Goal: Information Seeking & Learning: Learn about a topic

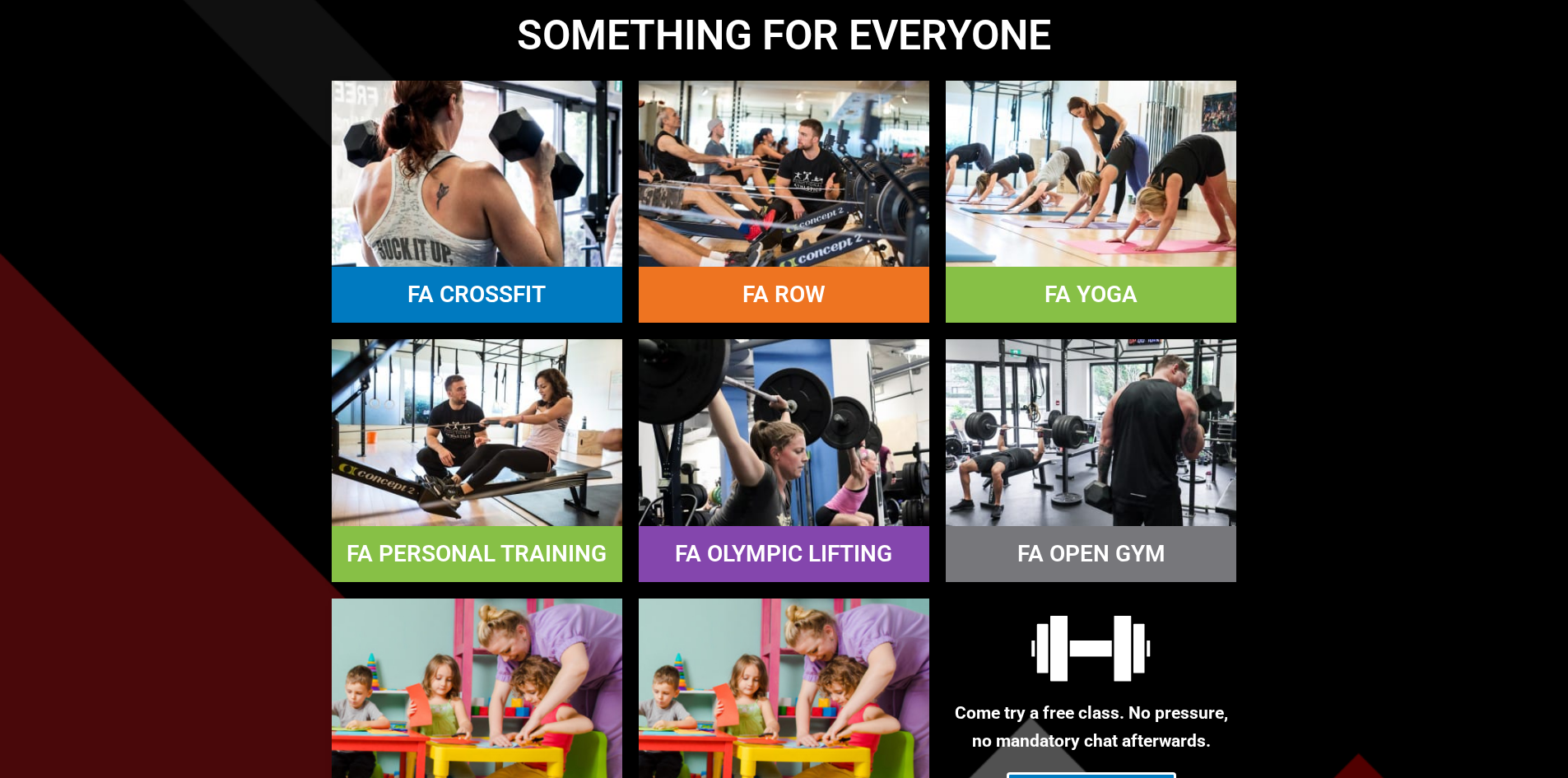
scroll to position [1482, 0]
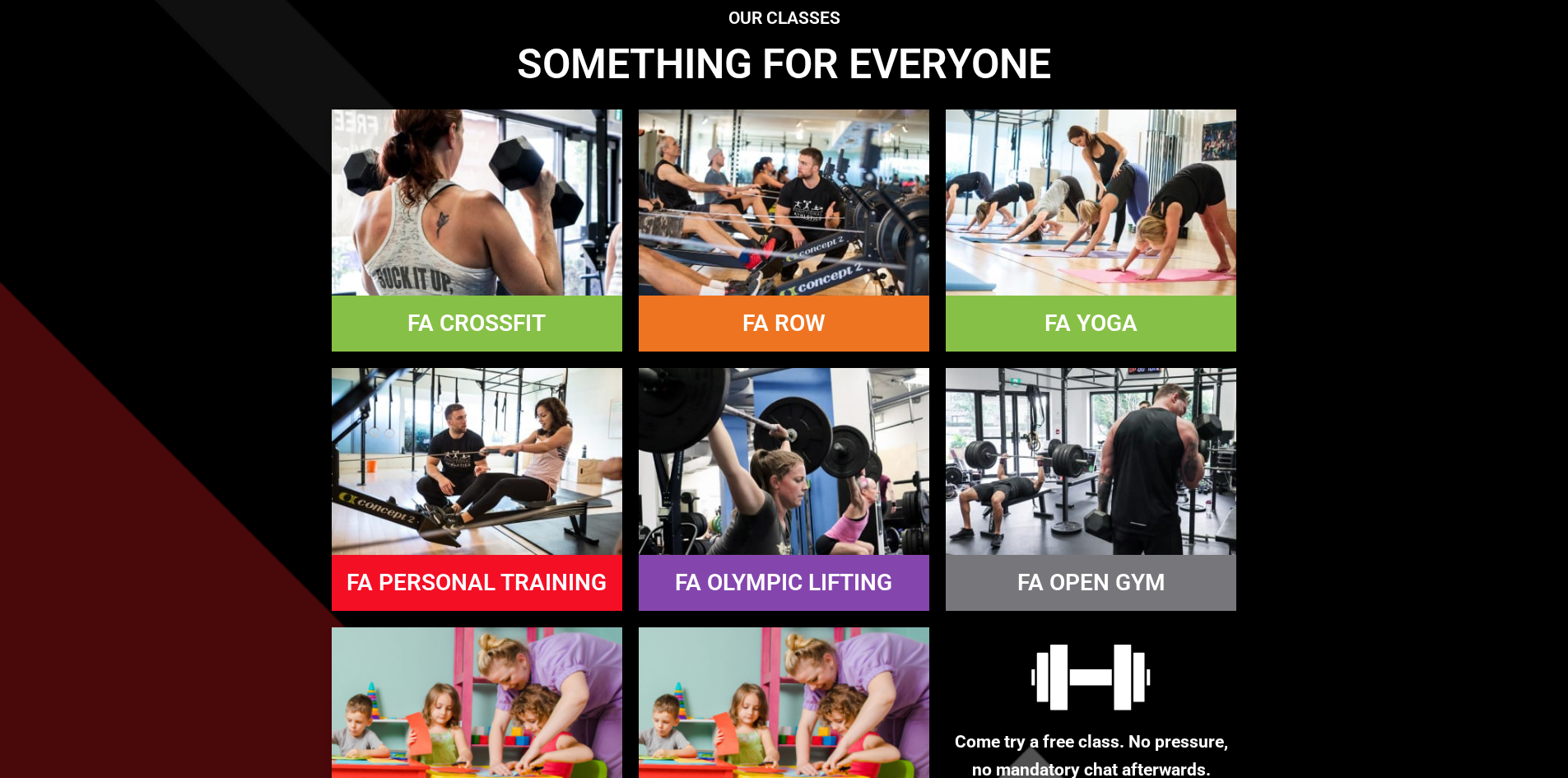
click at [494, 205] on img at bounding box center [478, 203] width 291 height 186
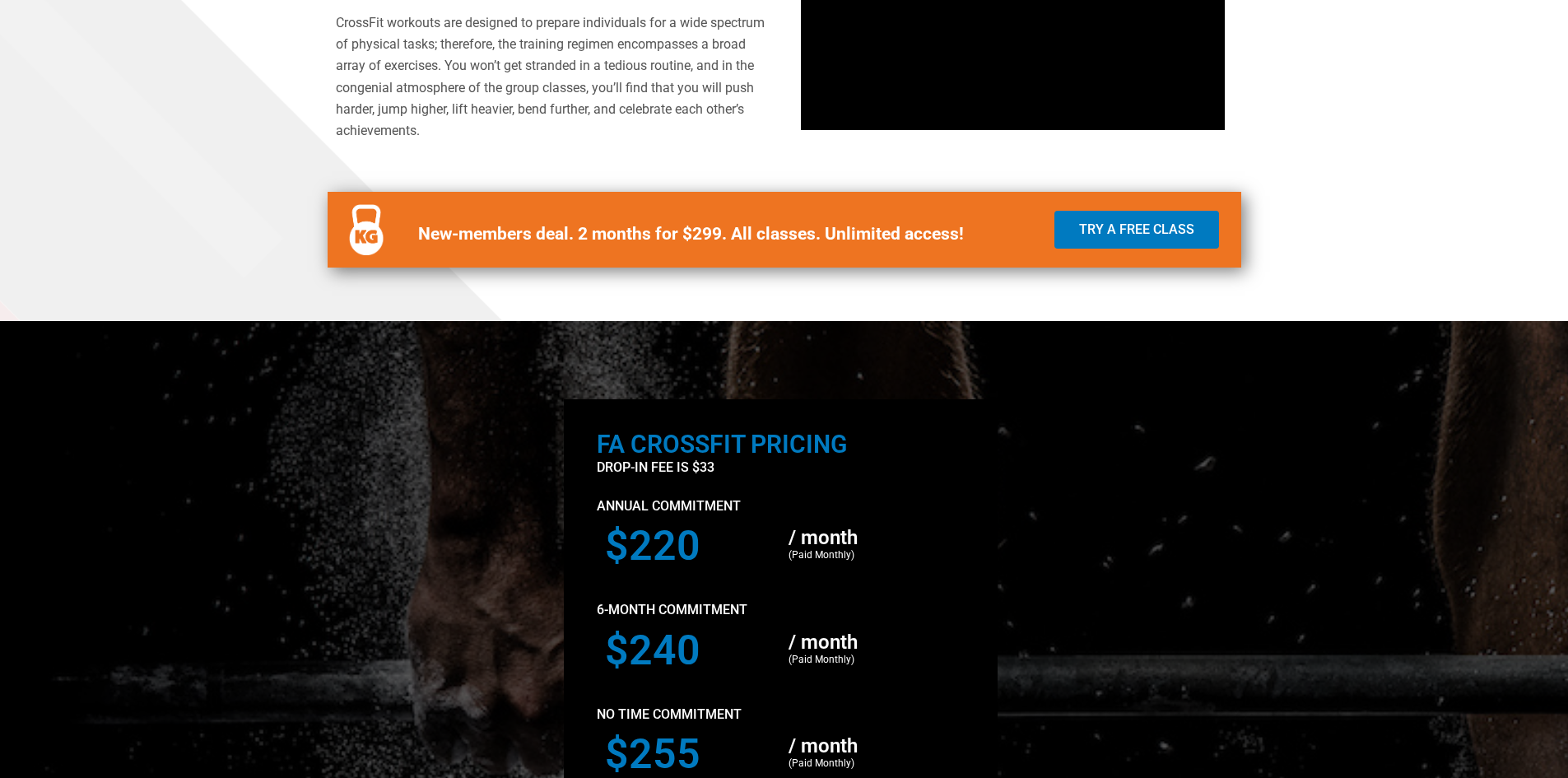
scroll to position [906, 0]
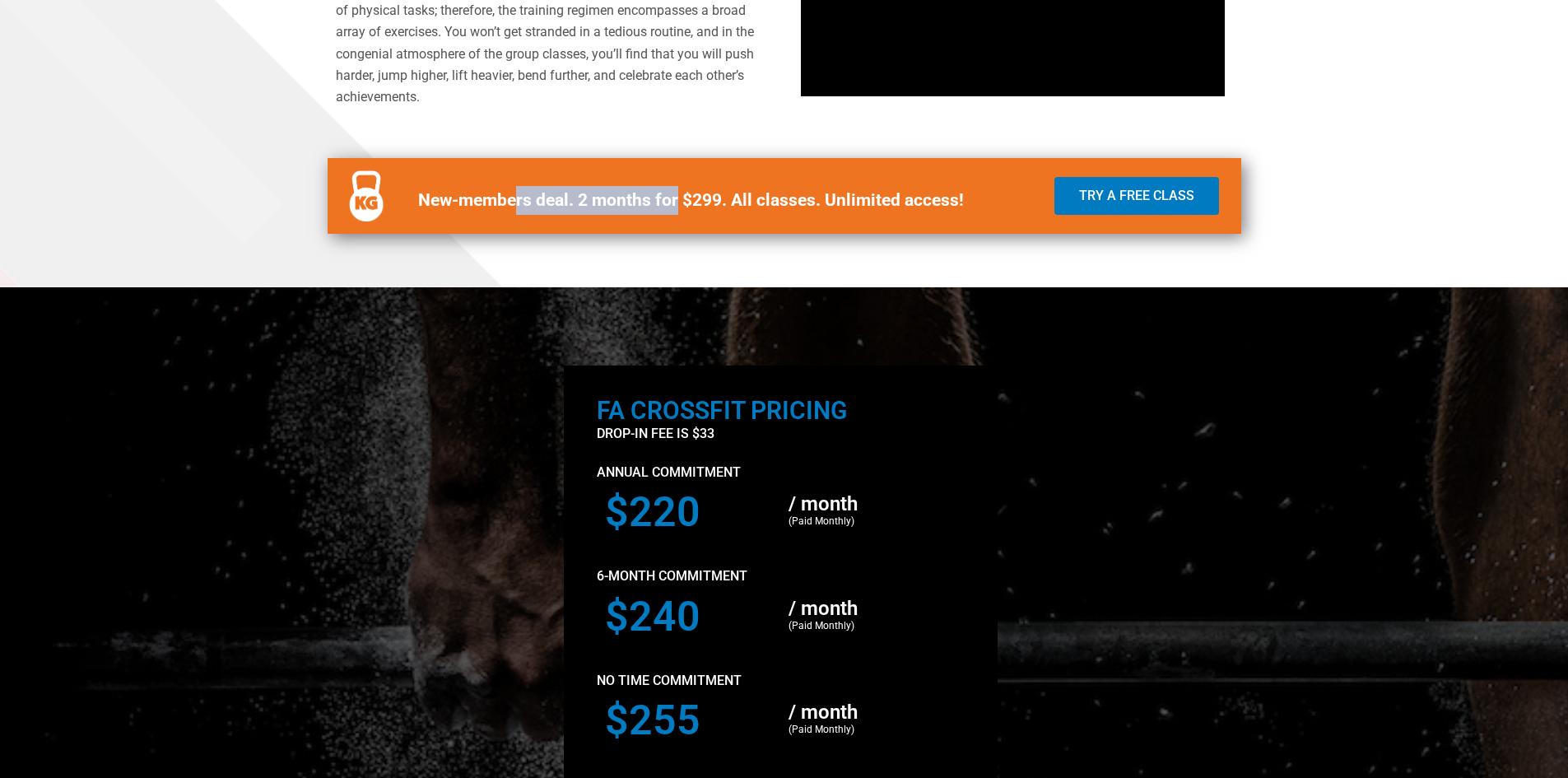
drag, startPoint x: 514, startPoint y: 196, endPoint x: 678, endPoint y: 197, distance: 164.0
click at [678, 197] on b "New-members deal. 2 months for $299. All classes. Unlimited access!" at bounding box center [691, 200] width 546 height 20
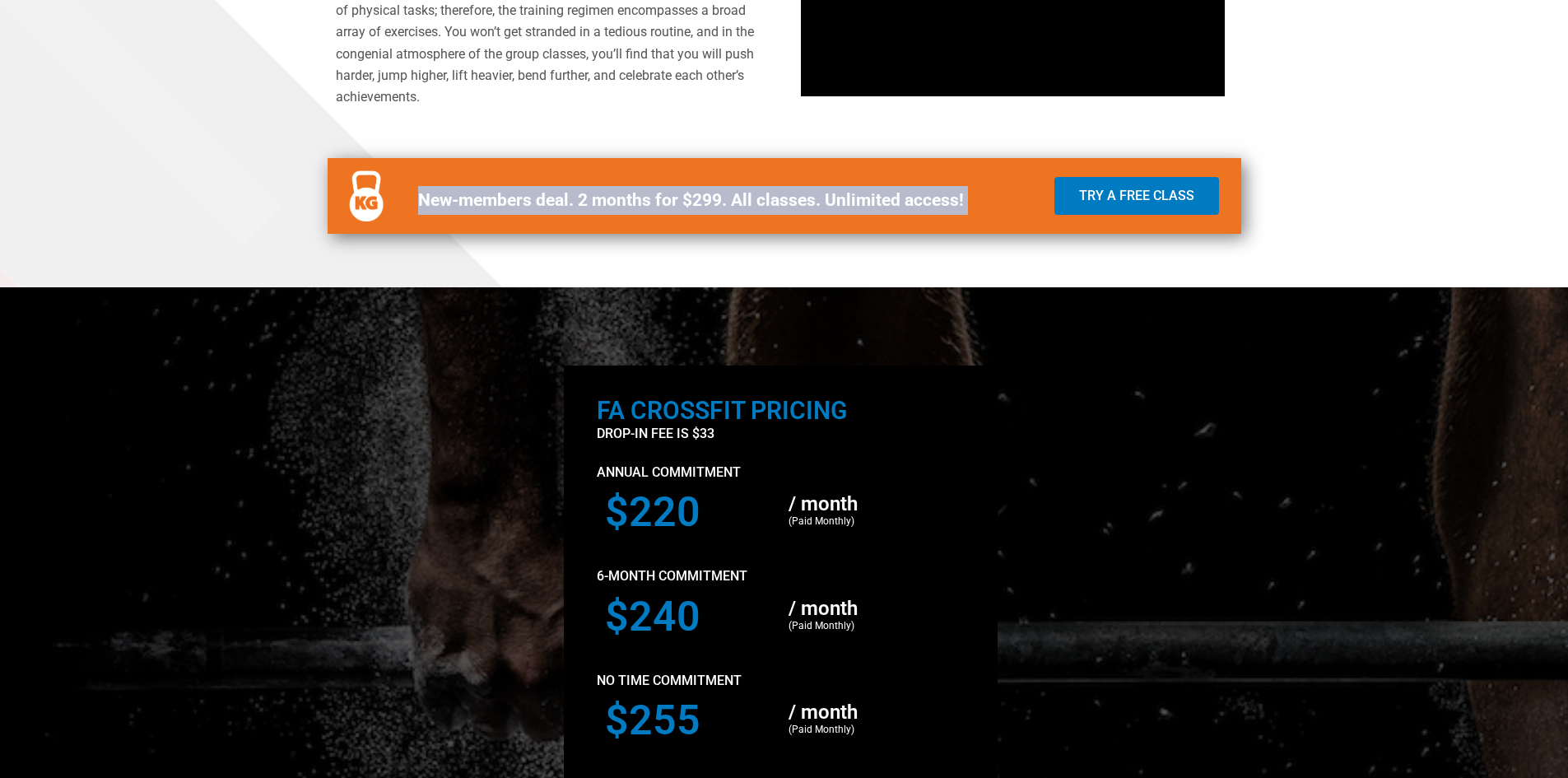
click at [678, 197] on b "New-members deal. 2 months for $299. All classes. Unlimited access!" at bounding box center [691, 200] width 546 height 20
click at [701, 210] on b "New-members deal. 2 months for $299. All classes. Unlimited access!" at bounding box center [691, 200] width 546 height 20
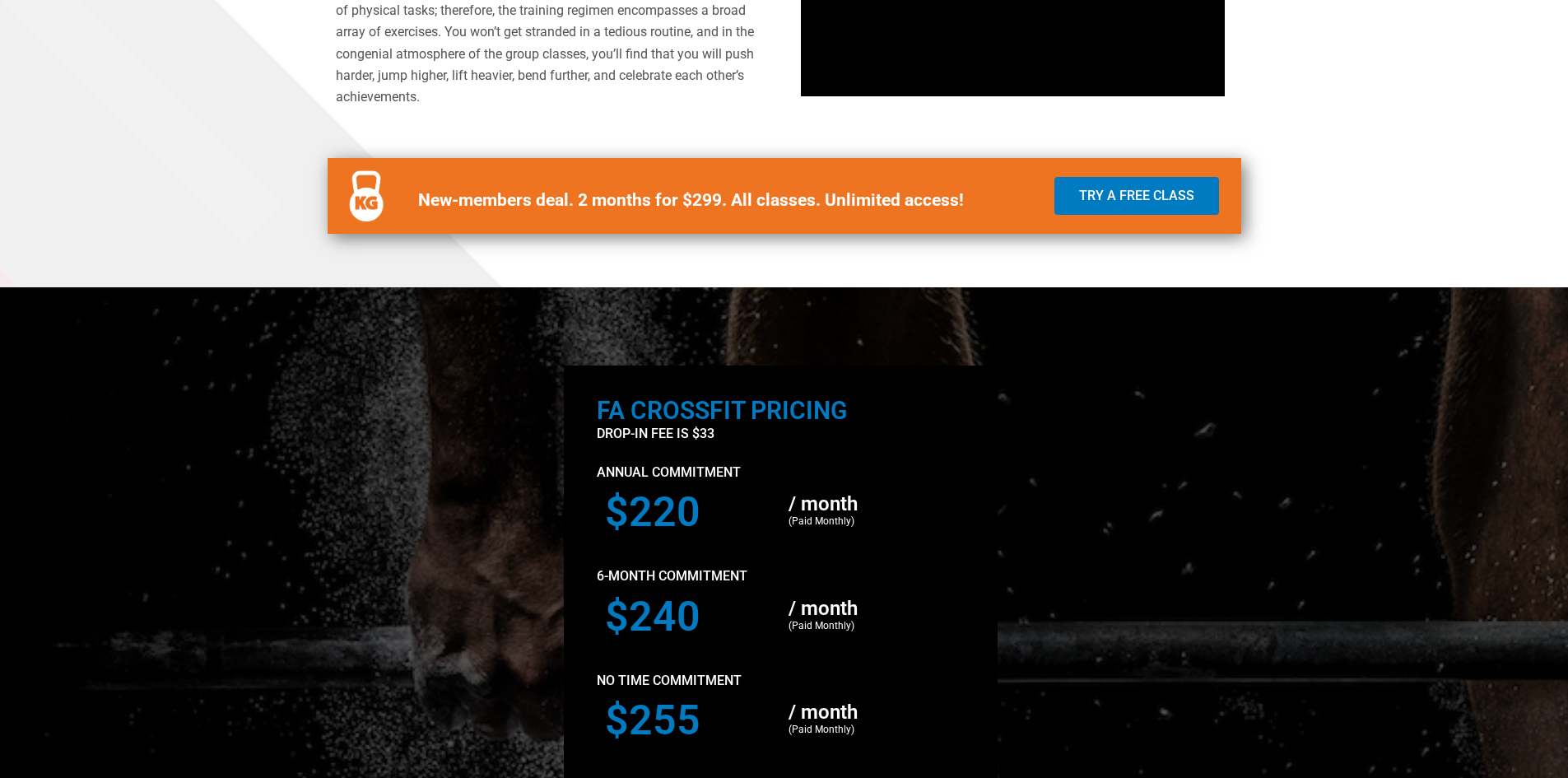
click at [773, 190] on b "New-members deal. 2 months for $299. All classes. Unlimited access!" at bounding box center [691, 200] width 546 height 20
click at [691, 210] on p "New-members deal. 2 months for $299. All classes. Unlimited access!" at bounding box center [721, 200] width 606 height 29
drag, startPoint x: 714, startPoint y: 205, endPoint x: 730, endPoint y: 204, distance: 16.0
click at [730, 204] on b "New-members deal. 2 months for $299. All classes. Unlimited access!" at bounding box center [691, 200] width 546 height 20
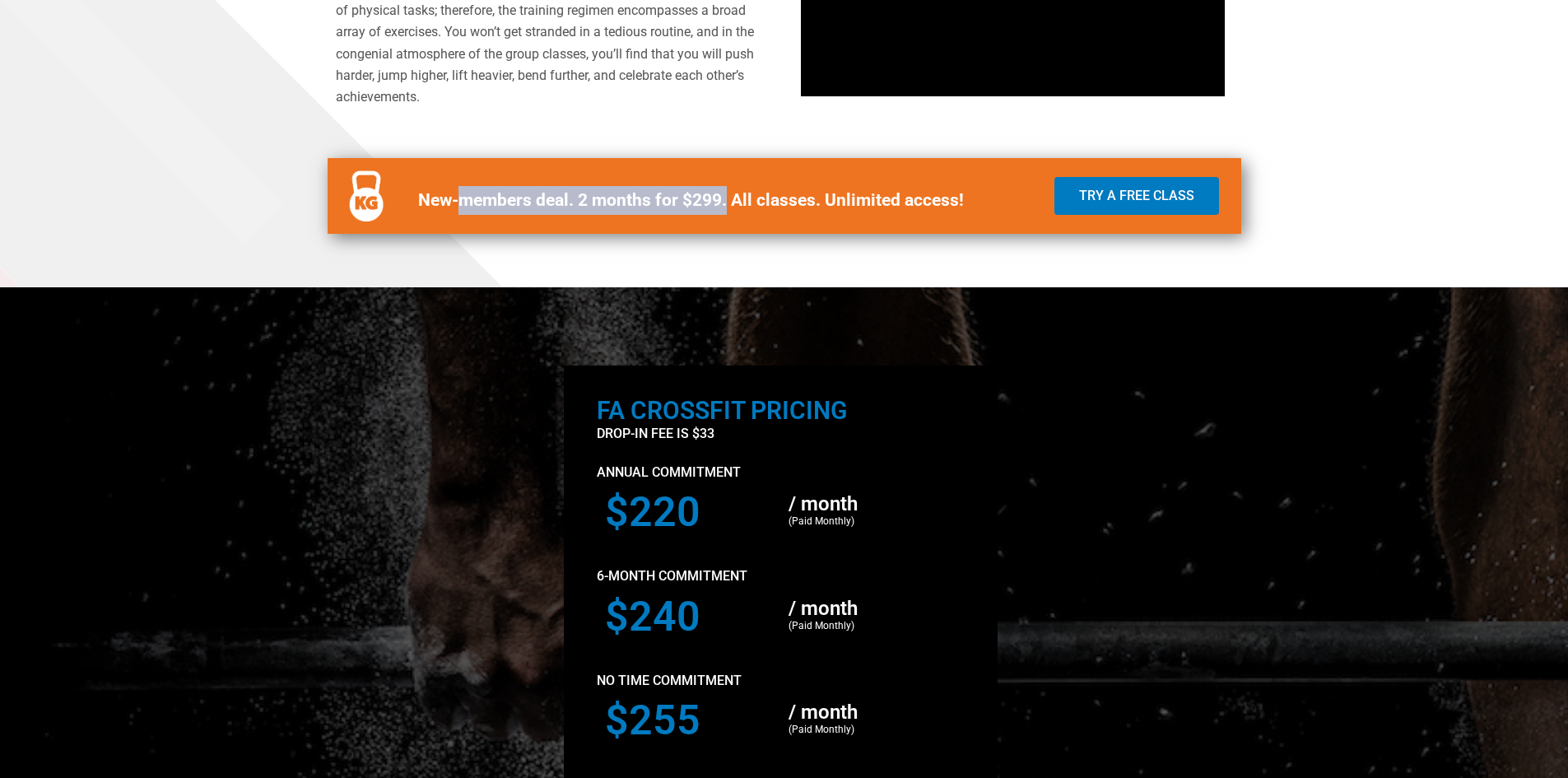
click at [730, 204] on b "New-members deal. 2 months for $299. All classes. Unlimited access!" at bounding box center [691, 200] width 546 height 20
drag, startPoint x: 620, startPoint y: 206, endPoint x: 868, endPoint y: 210, distance: 248.0
click at [850, 210] on p "New-members deal. 2 months for $299. All classes. Unlimited access!" at bounding box center [721, 200] width 606 height 29
click at [868, 210] on p "New-members deal. 2 months for $299. All classes. Unlimited access!" at bounding box center [721, 200] width 606 height 29
drag, startPoint x: 827, startPoint y: 208, endPoint x: 696, endPoint y: 213, distance: 131.1
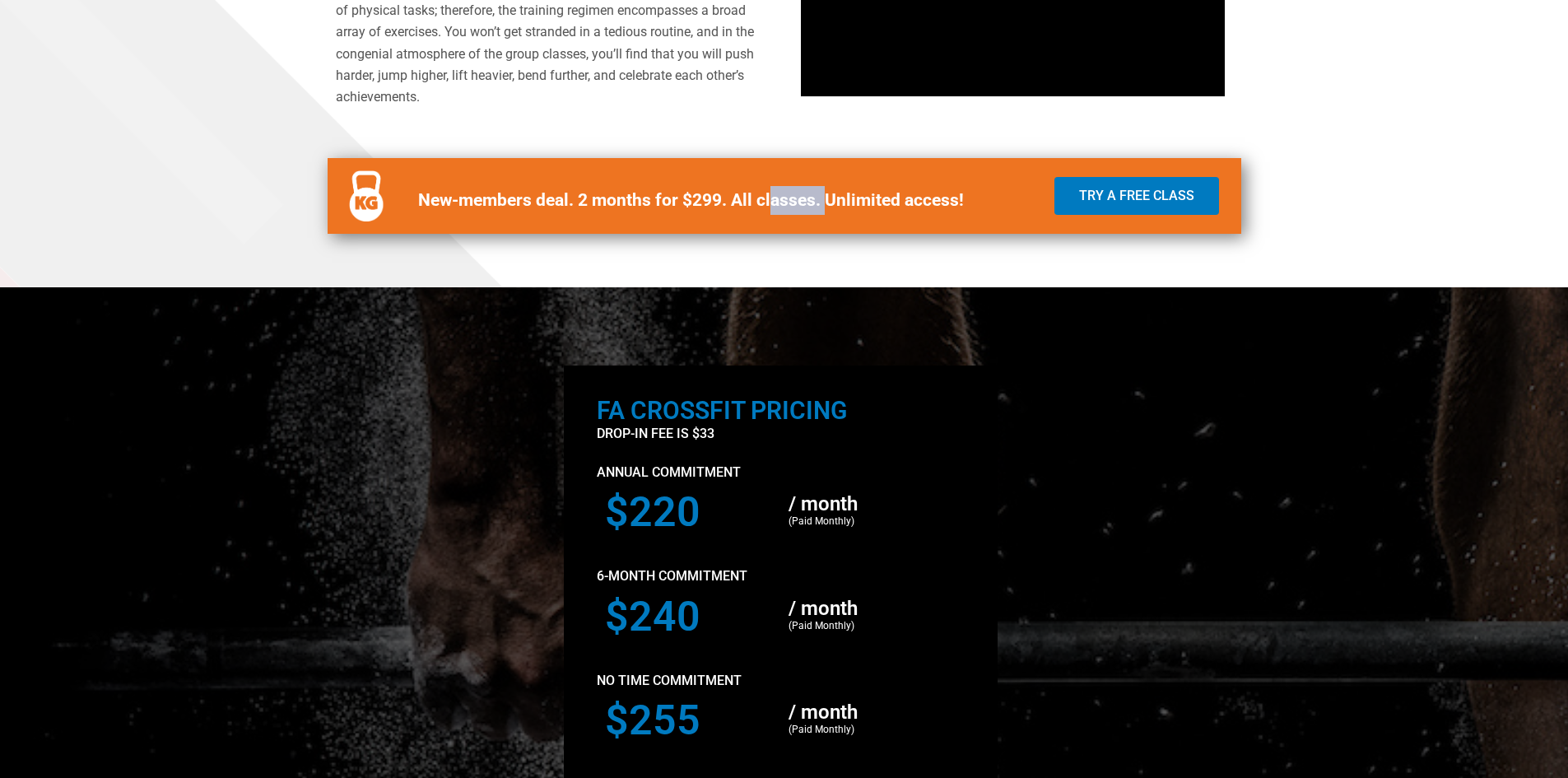
click at [697, 213] on p "New-members deal. 2 months for $299. All classes. Unlimited access!" at bounding box center [721, 200] width 606 height 29
click at [696, 213] on p "New-members deal. 2 months for $299. All classes. Unlimited access!" at bounding box center [721, 200] width 606 height 29
click at [615, 214] on p "New-members deal. 2 months for $299. All classes. Unlimited access!" at bounding box center [721, 200] width 606 height 29
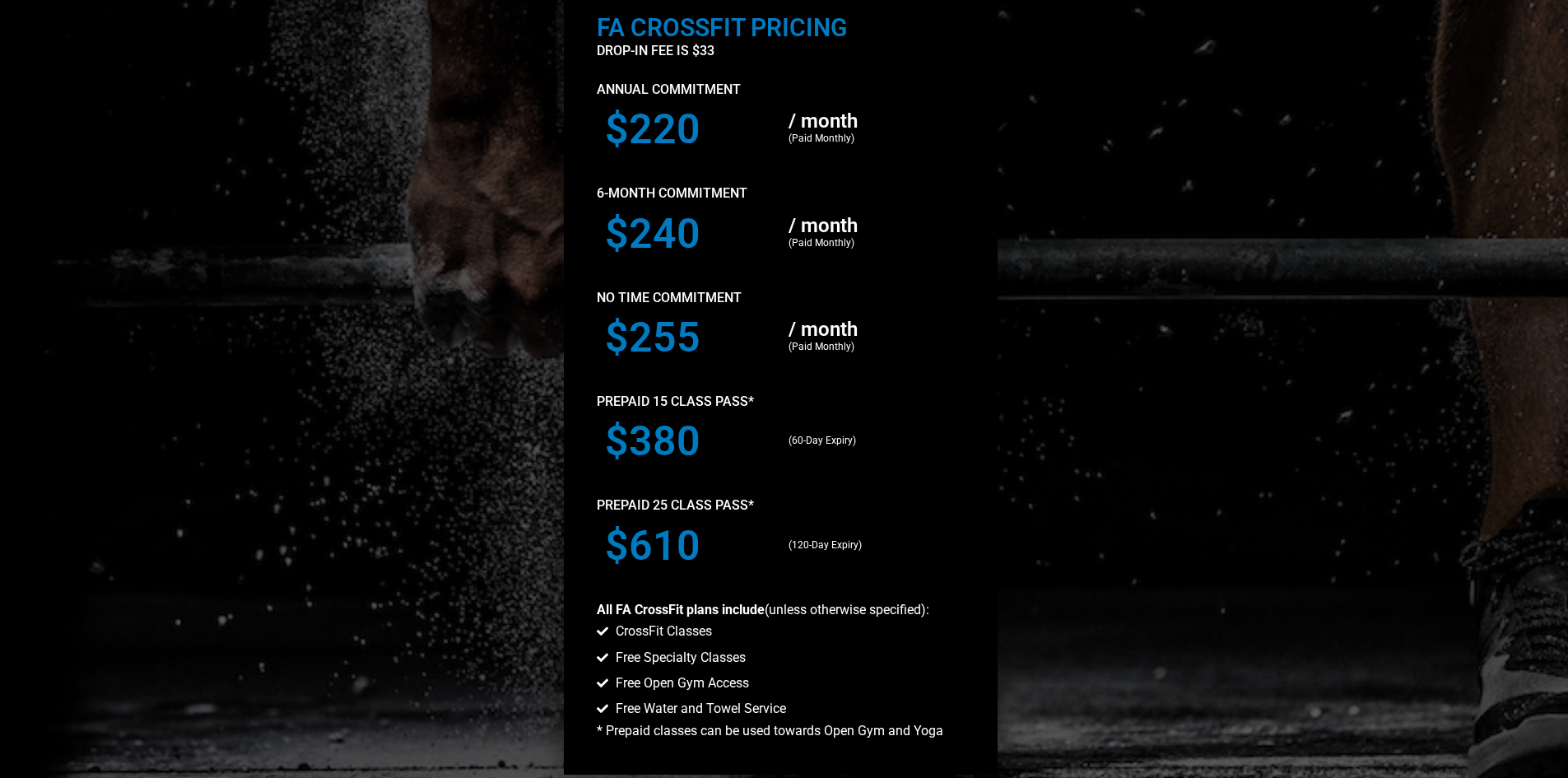
scroll to position [1317, 0]
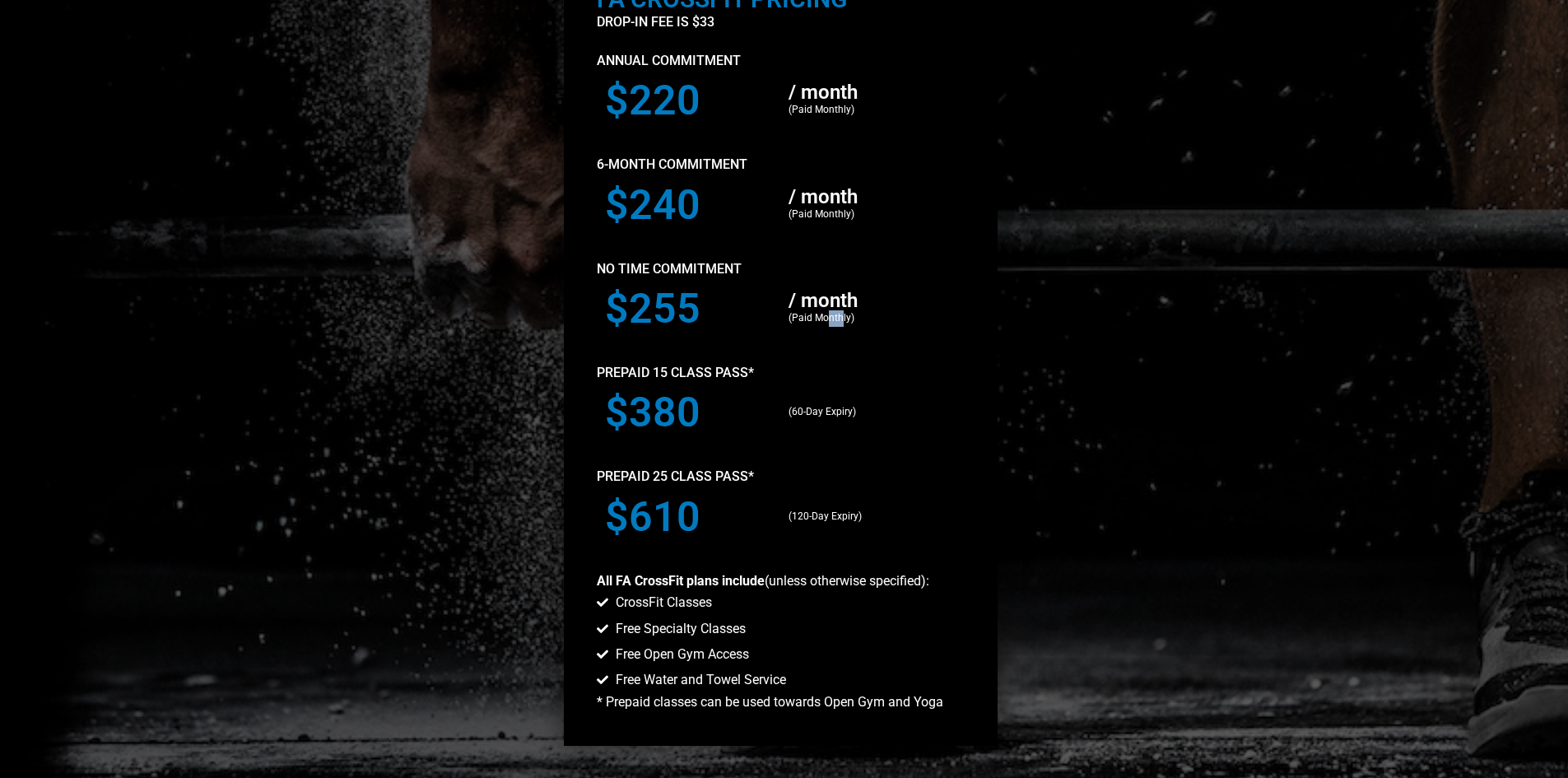
drag, startPoint x: 842, startPoint y: 316, endPoint x: 829, endPoint y: 316, distance: 13.0
click at [829, 316] on p "(Paid Monthly)" at bounding box center [872, 318] width 167 height 17
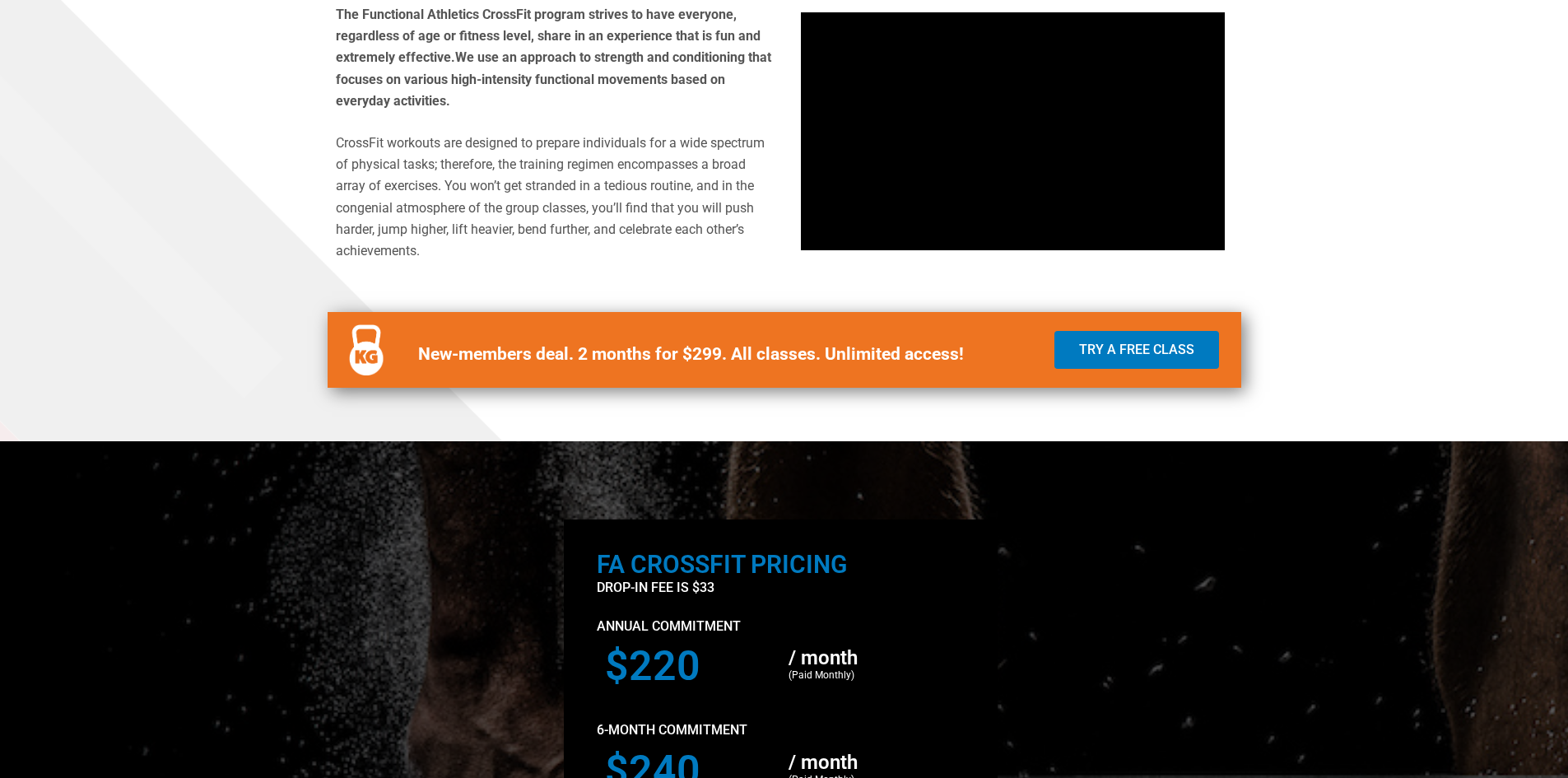
scroll to position [740, 0]
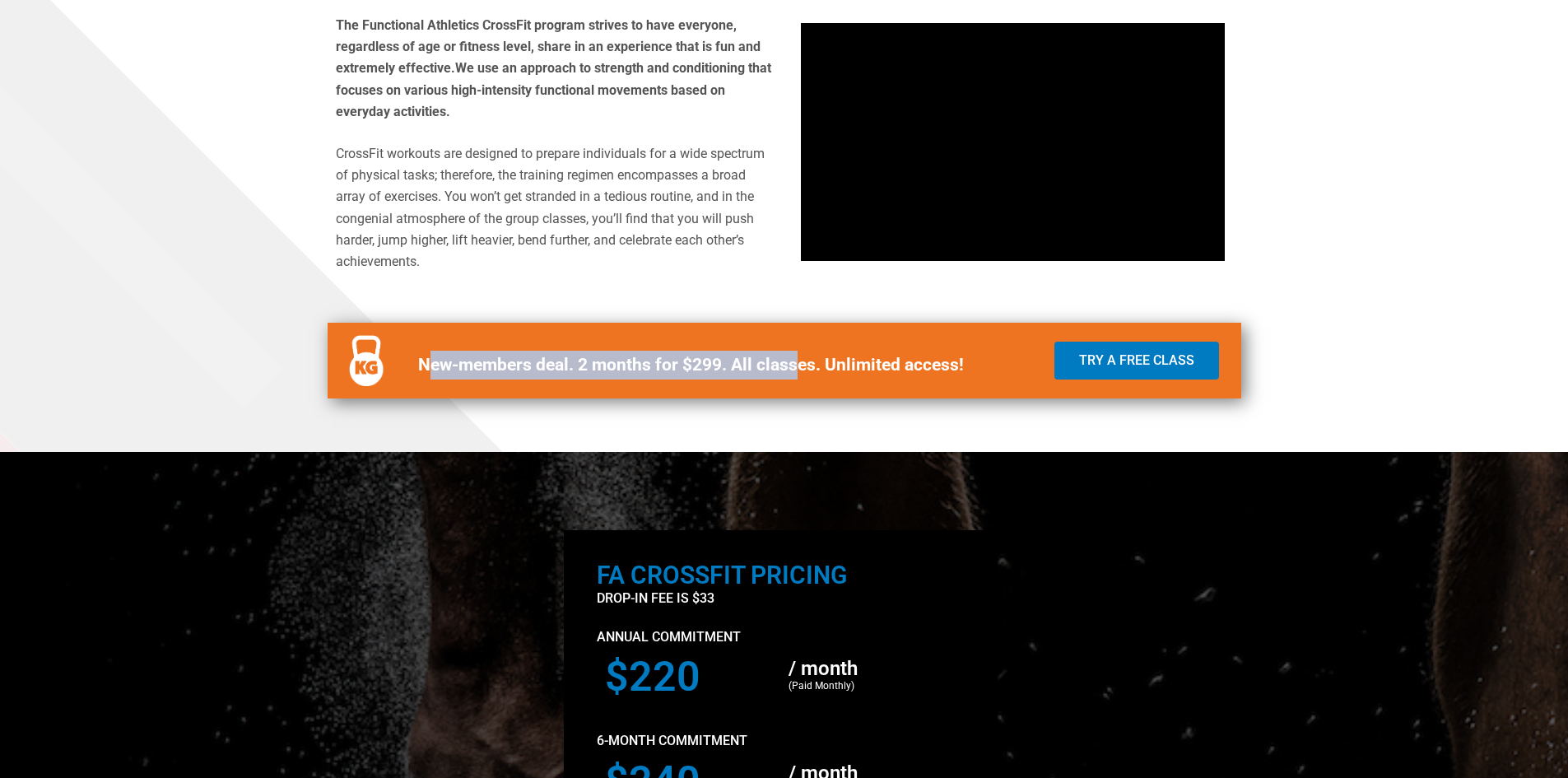
drag, startPoint x: 427, startPoint y: 364, endPoint x: 796, endPoint y: 364, distance: 369.0
click at [796, 364] on b "New-members deal. 2 months for $299. All classes. Unlimited access!" at bounding box center [691, 365] width 546 height 20
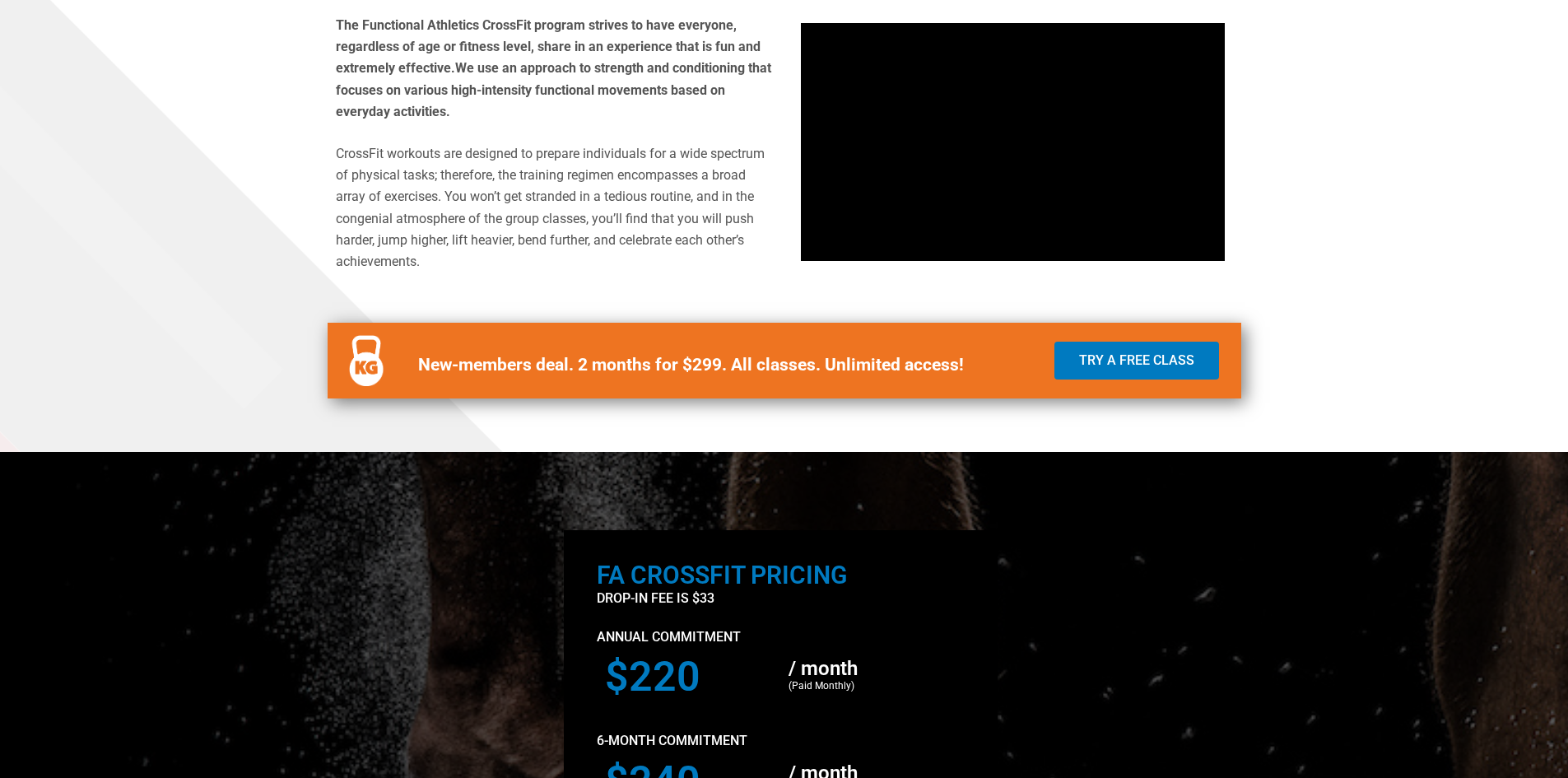
click at [796, 364] on b "New-members deal. 2 months for $299. All classes. Unlimited access!" at bounding box center [691, 365] width 546 height 20
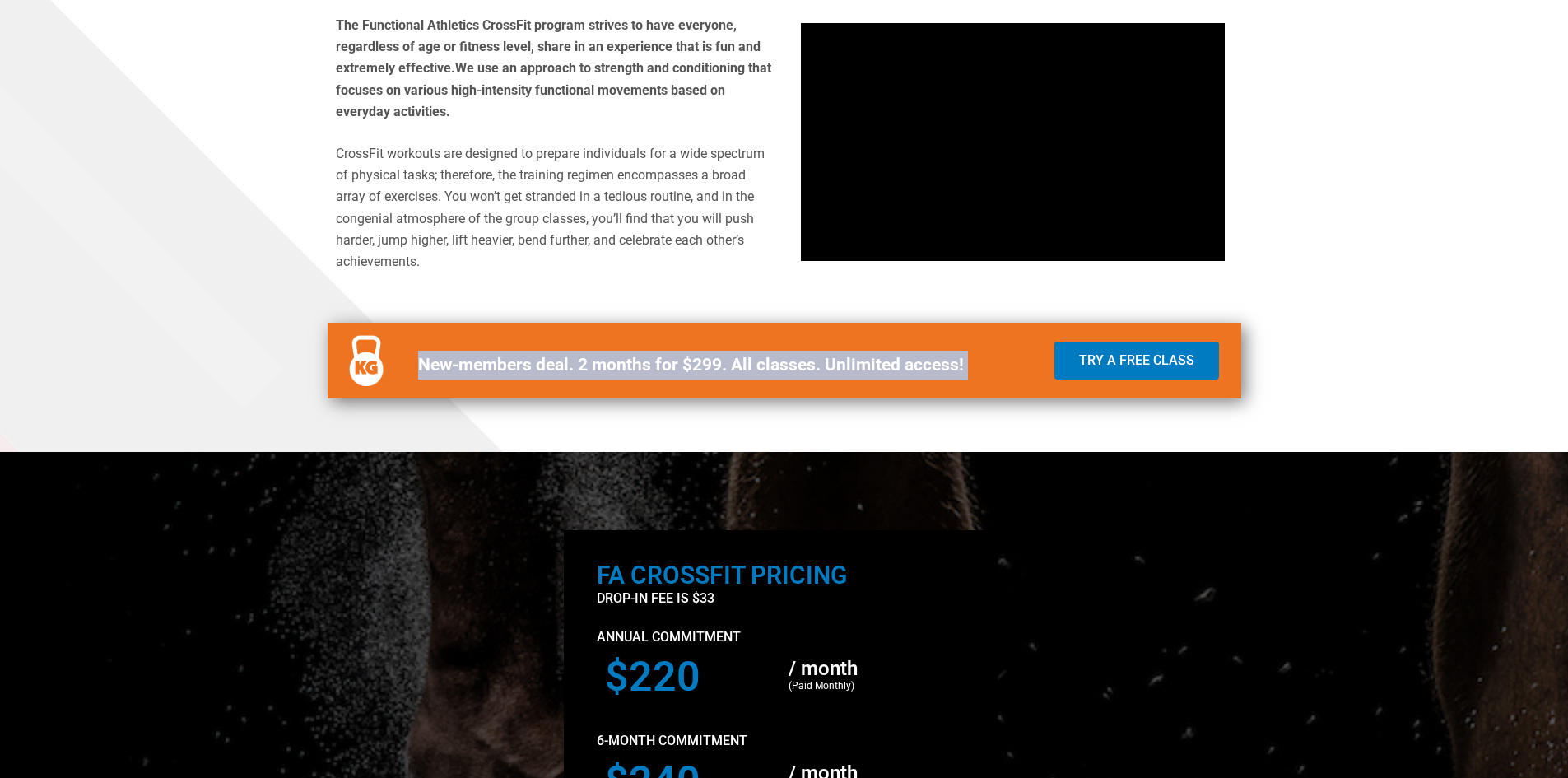
click at [796, 364] on b "New-members deal. 2 months for $299. All classes. Unlimited access!" at bounding box center [691, 365] width 546 height 20
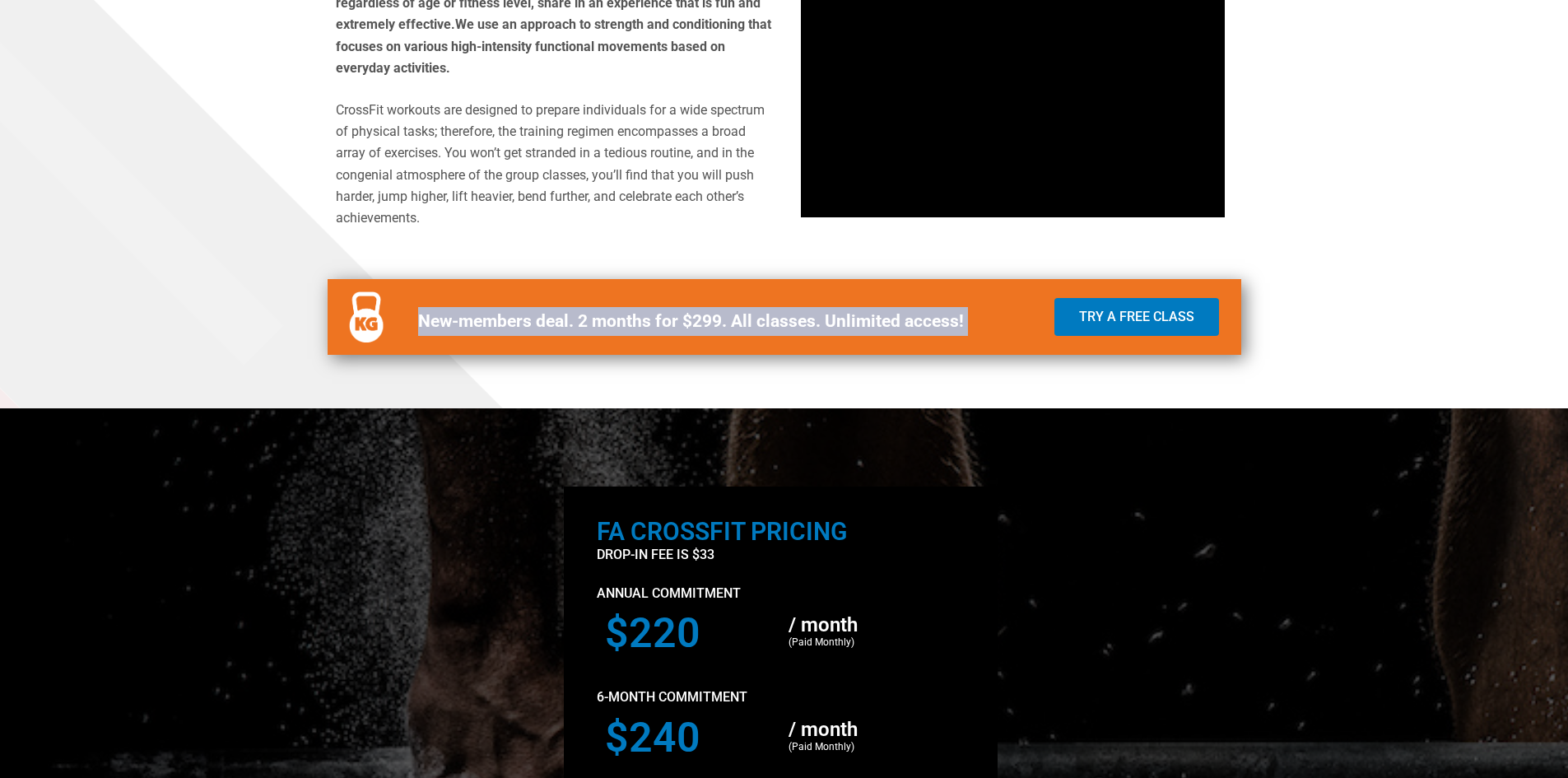
scroll to position [658, 0]
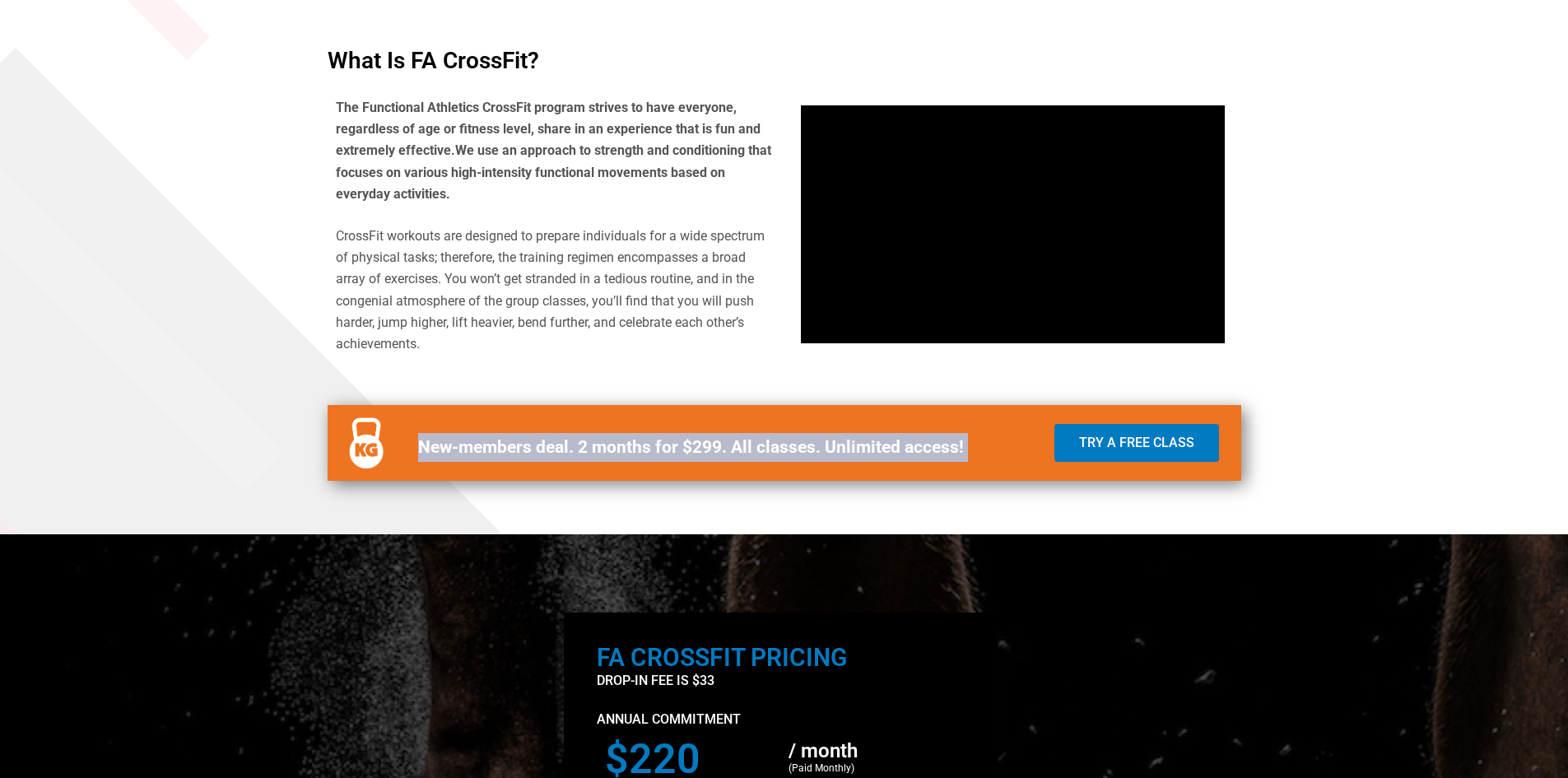
click at [651, 391] on div "What is FA CrossFit? The Functional Athletics CrossFit program strives to have …" at bounding box center [784, 265] width 938 height 457
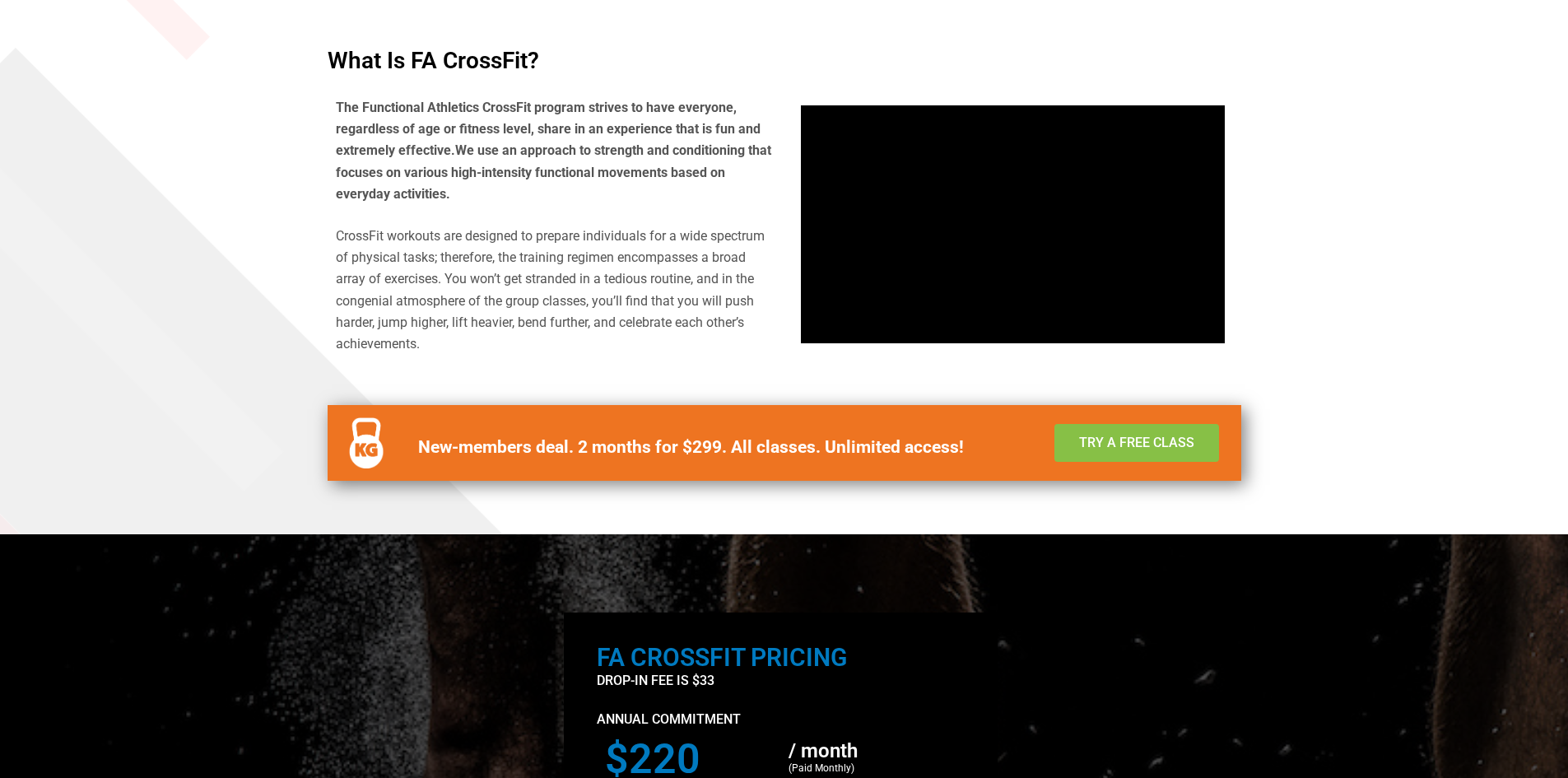
click at [1123, 446] on span "Try a Free Class" at bounding box center [1137, 442] width 116 height 13
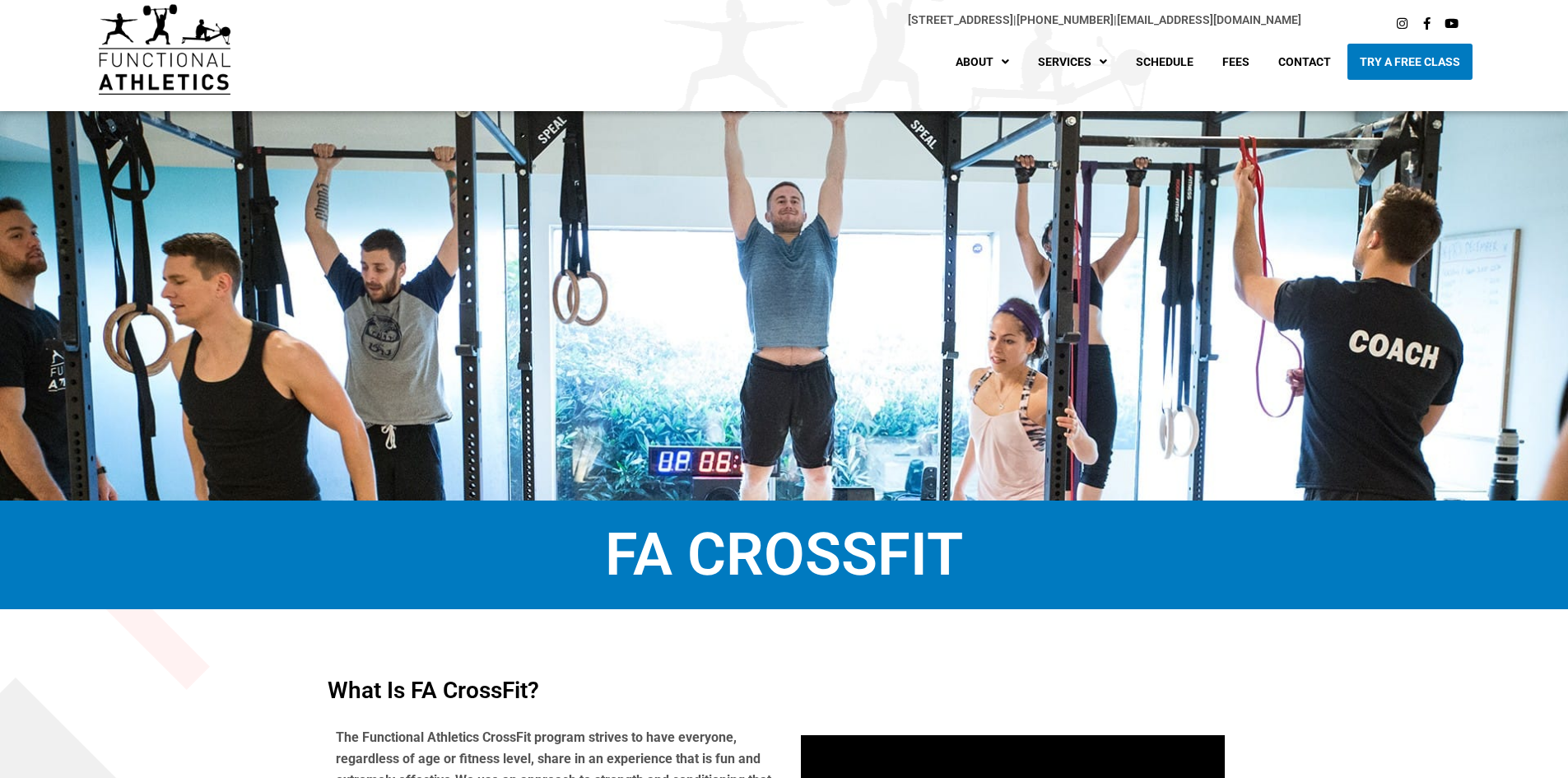
scroll to position [82, 0]
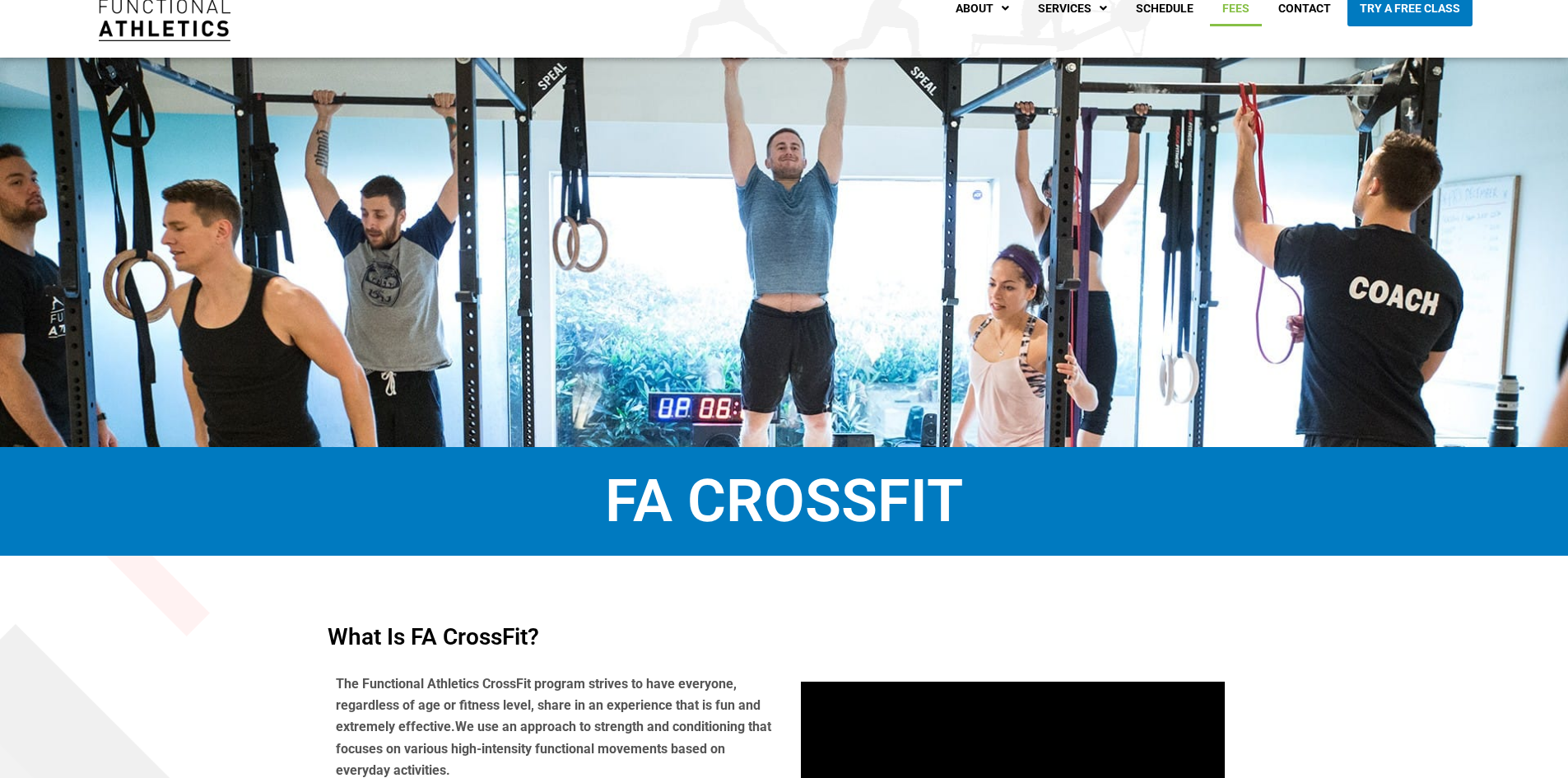
click at [1253, 12] on link "Fees" at bounding box center [1236, 8] width 51 height 37
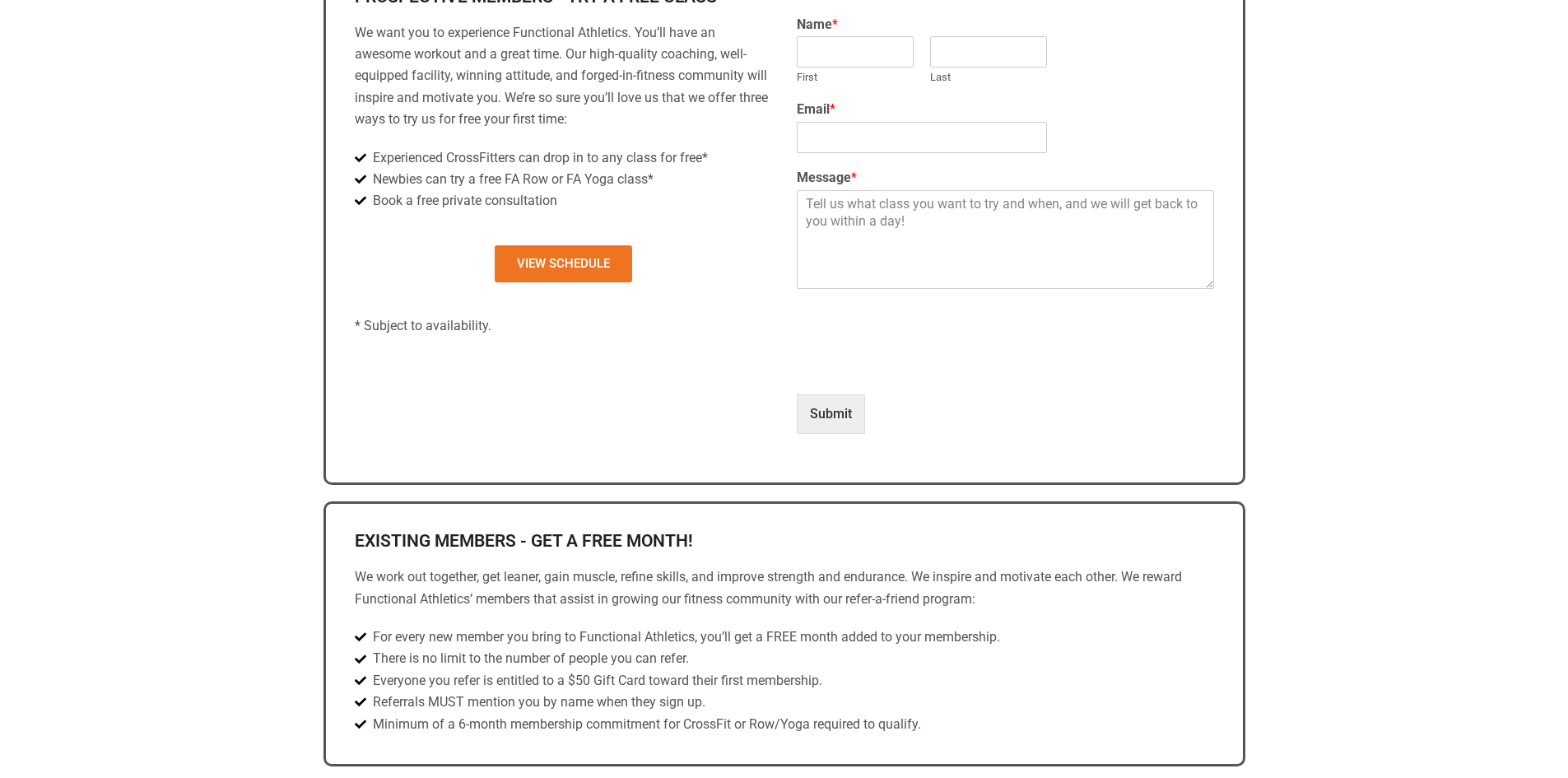
scroll to position [822, 0]
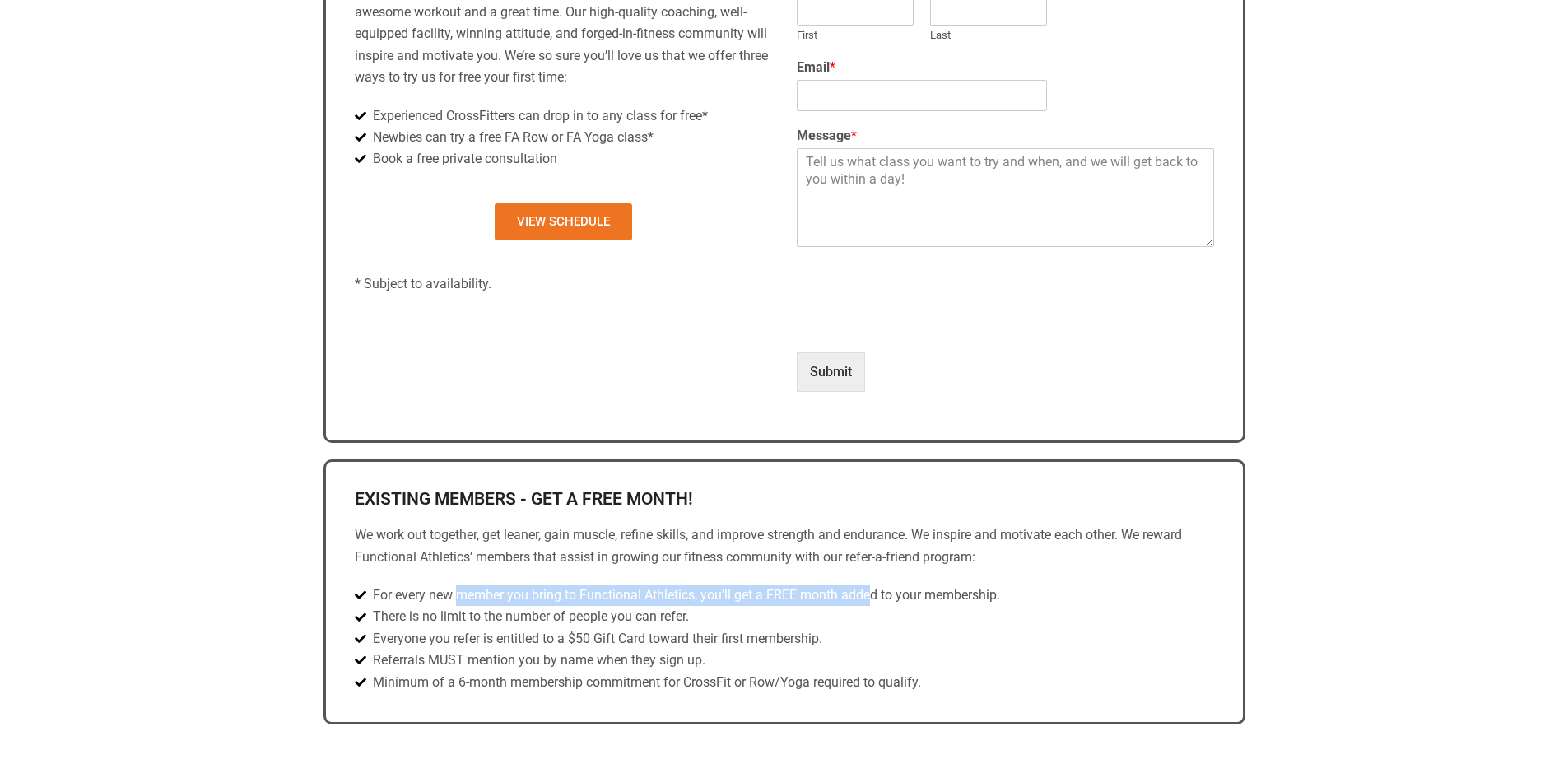
drag, startPoint x: 534, startPoint y: 595, endPoint x: 872, endPoint y: 599, distance: 338.0
click at [872, 599] on span "For every new member you bring to Functional Athletics, you’ll get a FREE month…" at bounding box center [684, 595] width 632 height 22
click at [881, 597] on span "For every new member you bring to Functional Athletics, you’ll get a FREE month…" at bounding box center [684, 595] width 632 height 22
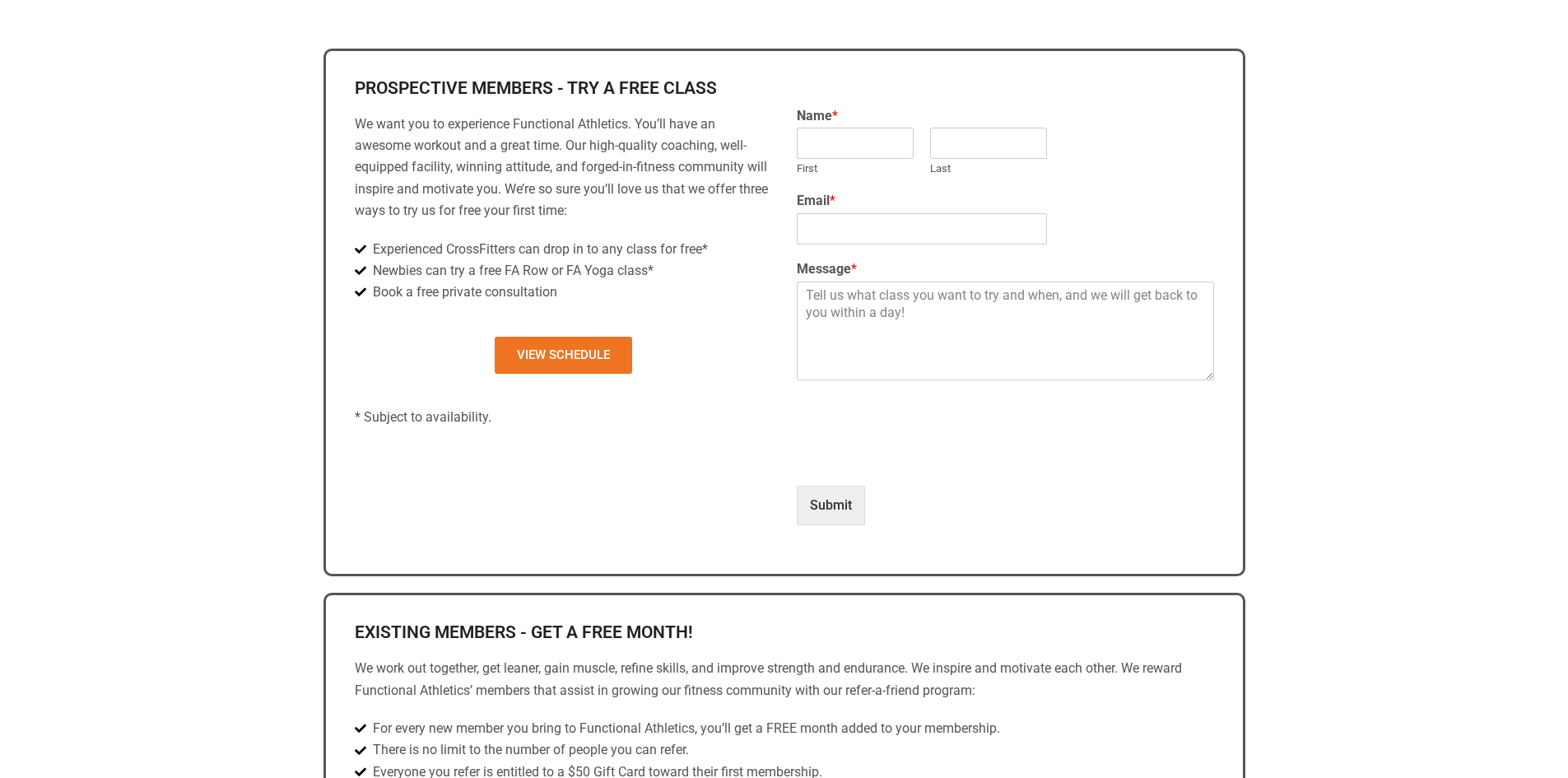
scroll to position [493, 0]
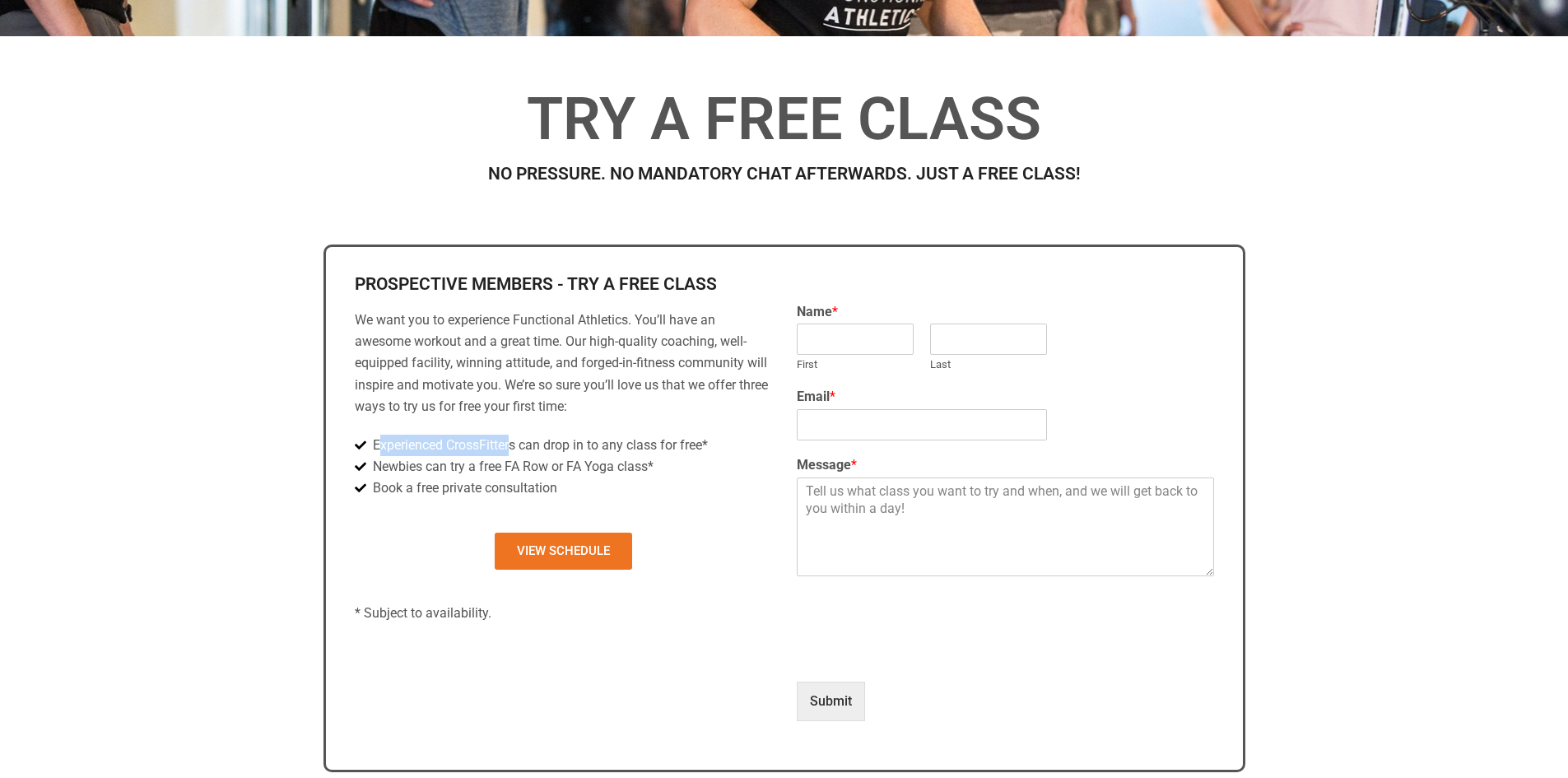
drag, startPoint x: 380, startPoint y: 443, endPoint x: 515, endPoint y: 445, distance: 135.0
click at [515, 445] on span "Experienced CrossFitters can drop in to any class for free*" at bounding box center [538, 446] width 339 height 22
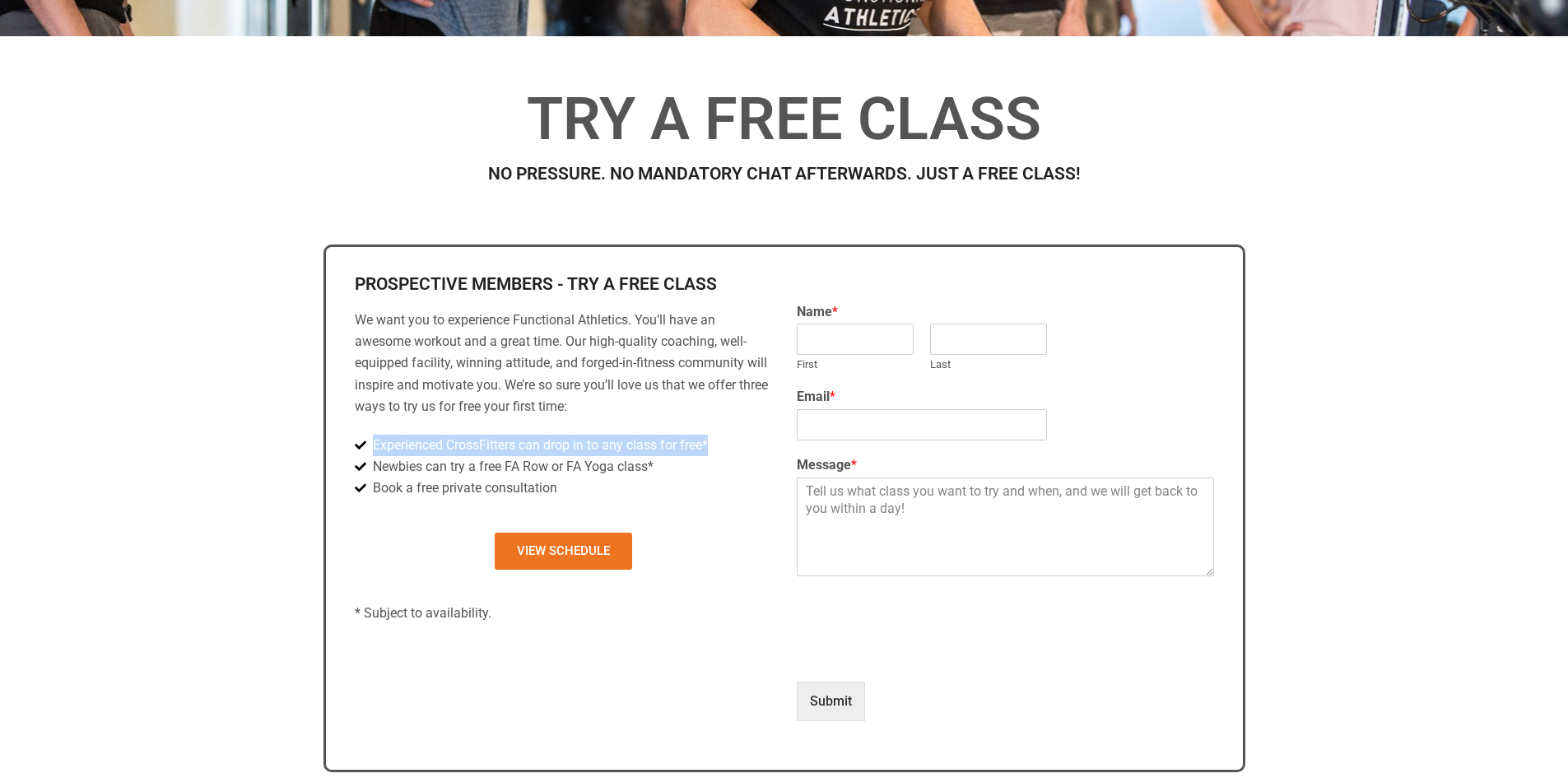
click at [515, 445] on span "Experienced CrossFitters can drop in to any class for free*" at bounding box center [538, 446] width 339 height 22
click at [190, 327] on section "Prospective Members - Try a Free Class We want you to experience Functional Ath…" at bounding box center [784, 508] width 1568 height 545
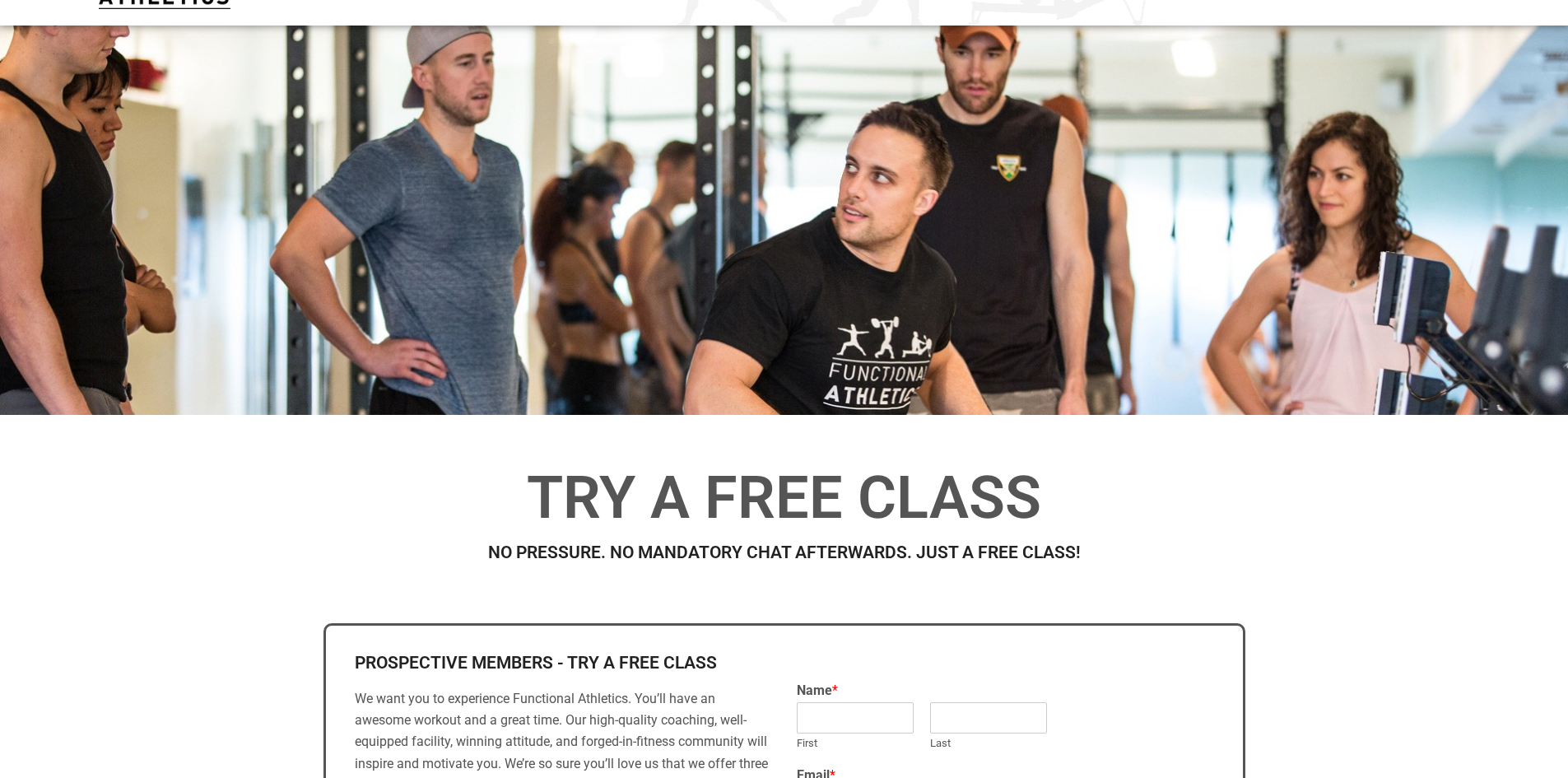
scroll to position [0, 0]
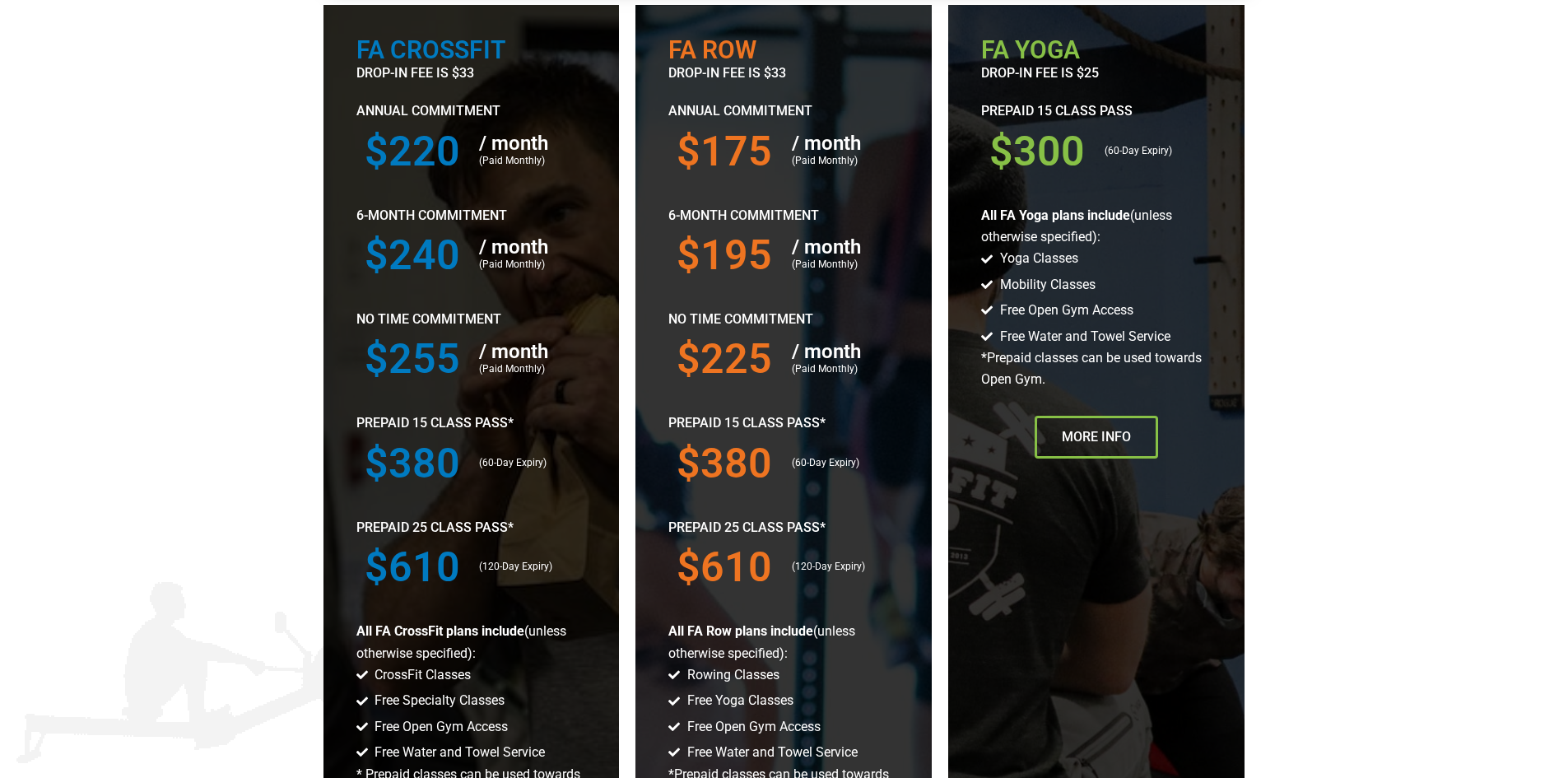
scroll to position [740, 0]
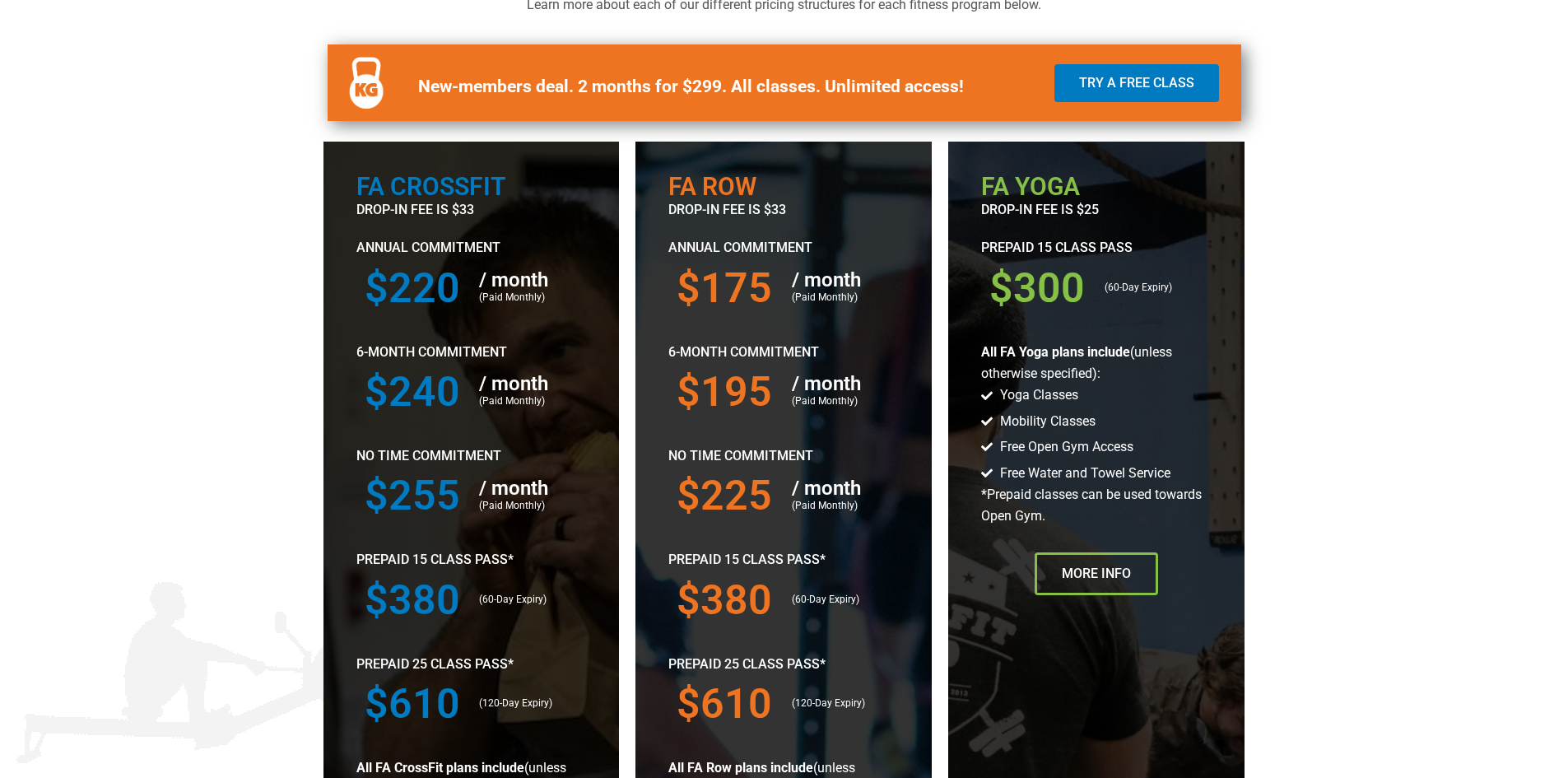
click at [260, 267] on section "FA Crossfit drop-in fee is $33 Annual Commitment $220 / month (Paid Monthly) 6-…" at bounding box center [784, 592] width 1568 height 918
click at [265, 305] on section "FA Crossfit drop-in fee is $33 Annual Commitment $220 / month (Paid Monthly) 6-…" at bounding box center [784, 592] width 1568 height 918
drag, startPoint x: 548, startPoint y: 86, endPoint x: 691, endPoint y: 86, distance: 143.0
click at [690, 86] on b "New-members deal. 2 months for $299. All classes. Unlimited access!" at bounding box center [691, 86] width 546 height 20
click at [691, 86] on b "New-members deal. 2 months for $299. All classes. Unlimited access!" at bounding box center [691, 86] width 546 height 20
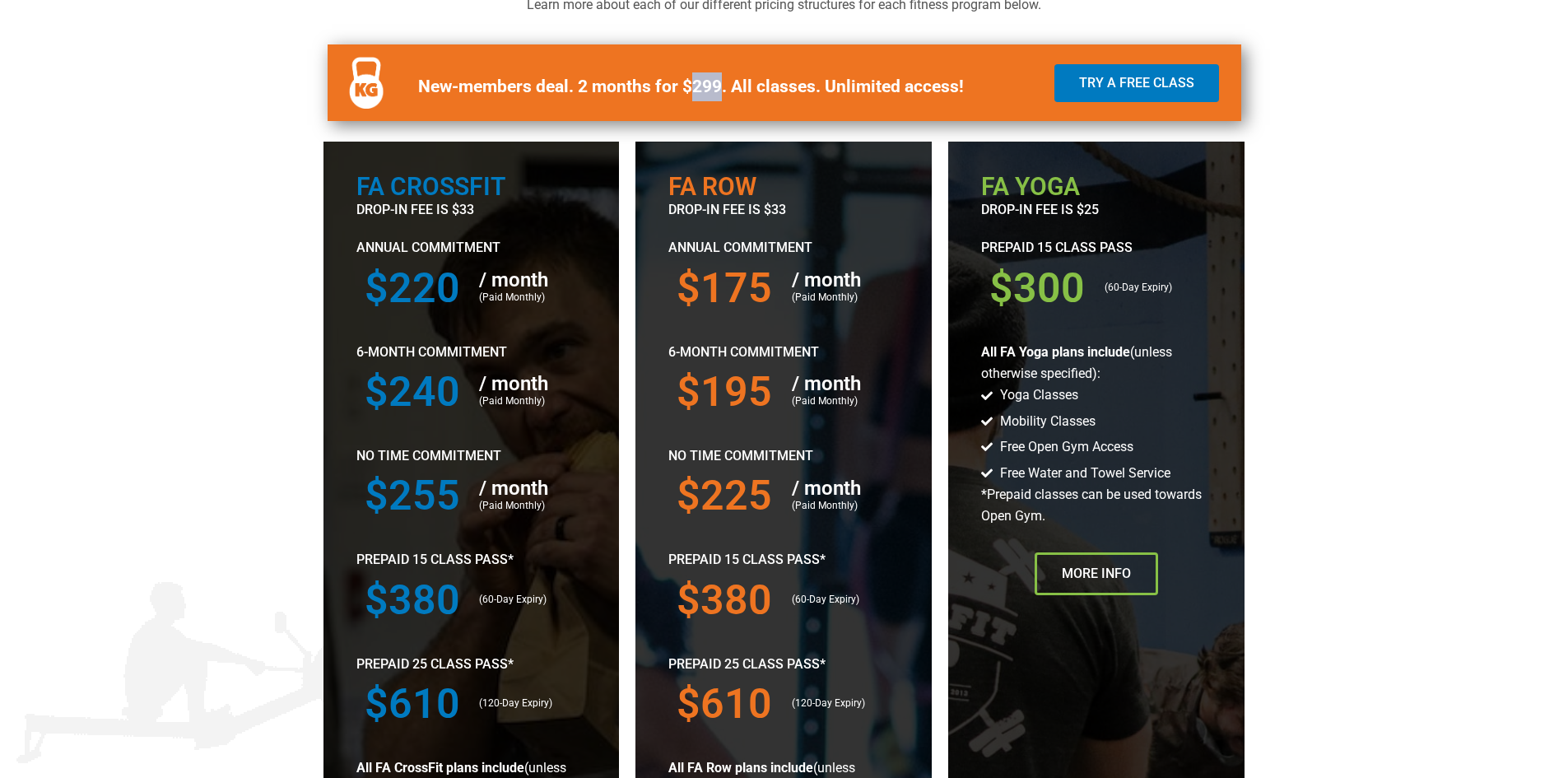
click at [691, 86] on b "New-members deal. 2 months for $299. All classes. Unlimited access!" at bounding box center [691, 86] width 546 height 20
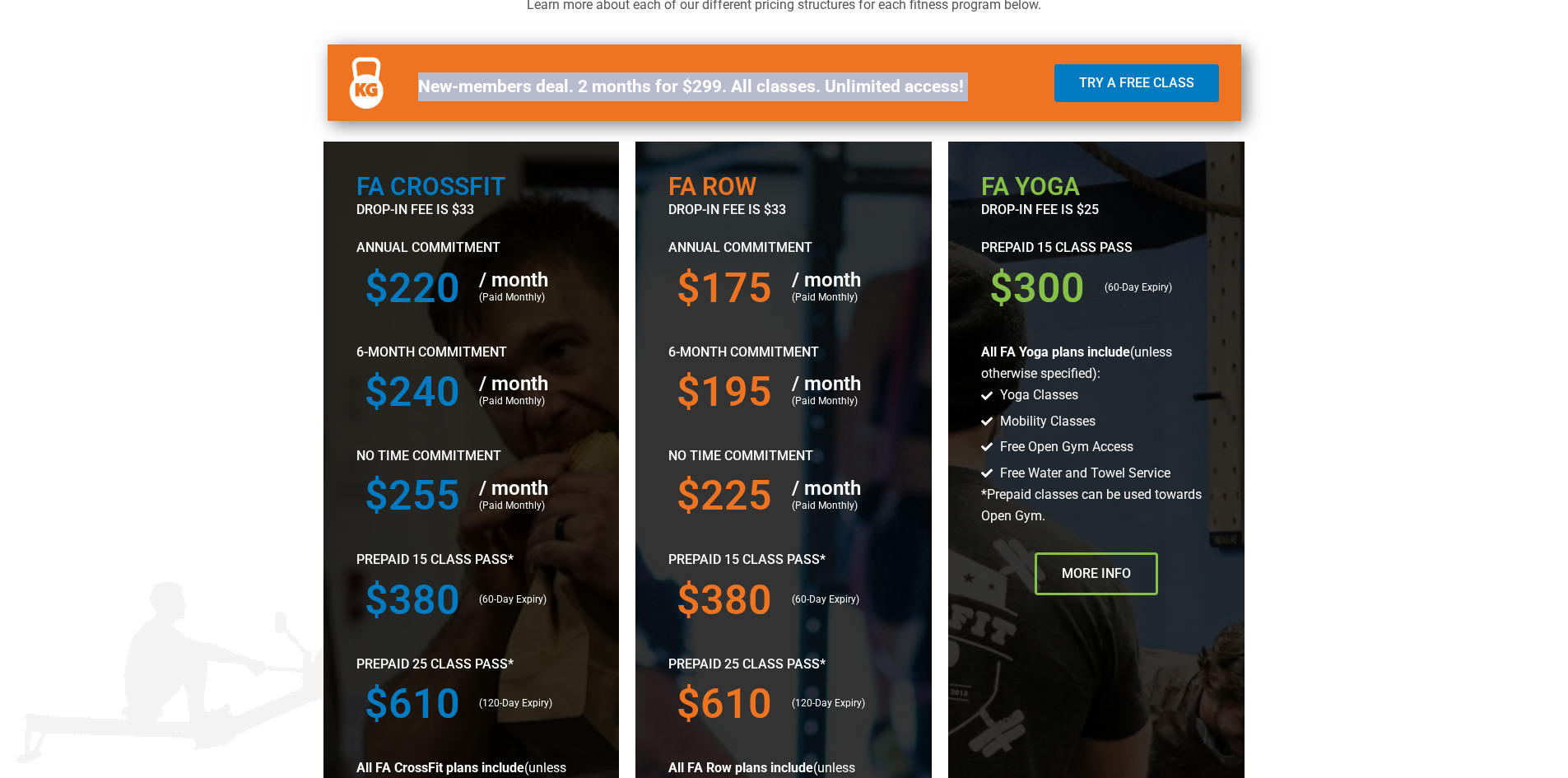
click at [691, 86] on b "New-members deal. 2 months for $299. All classes. Unlimited access!" at bounding box center [691, 86] width 546 height 20
click at [766, 86] on b "New-members deal. 2 months for $299. All classes. Unlimited access!" at bounding box center [691, 86] width 546 height 20
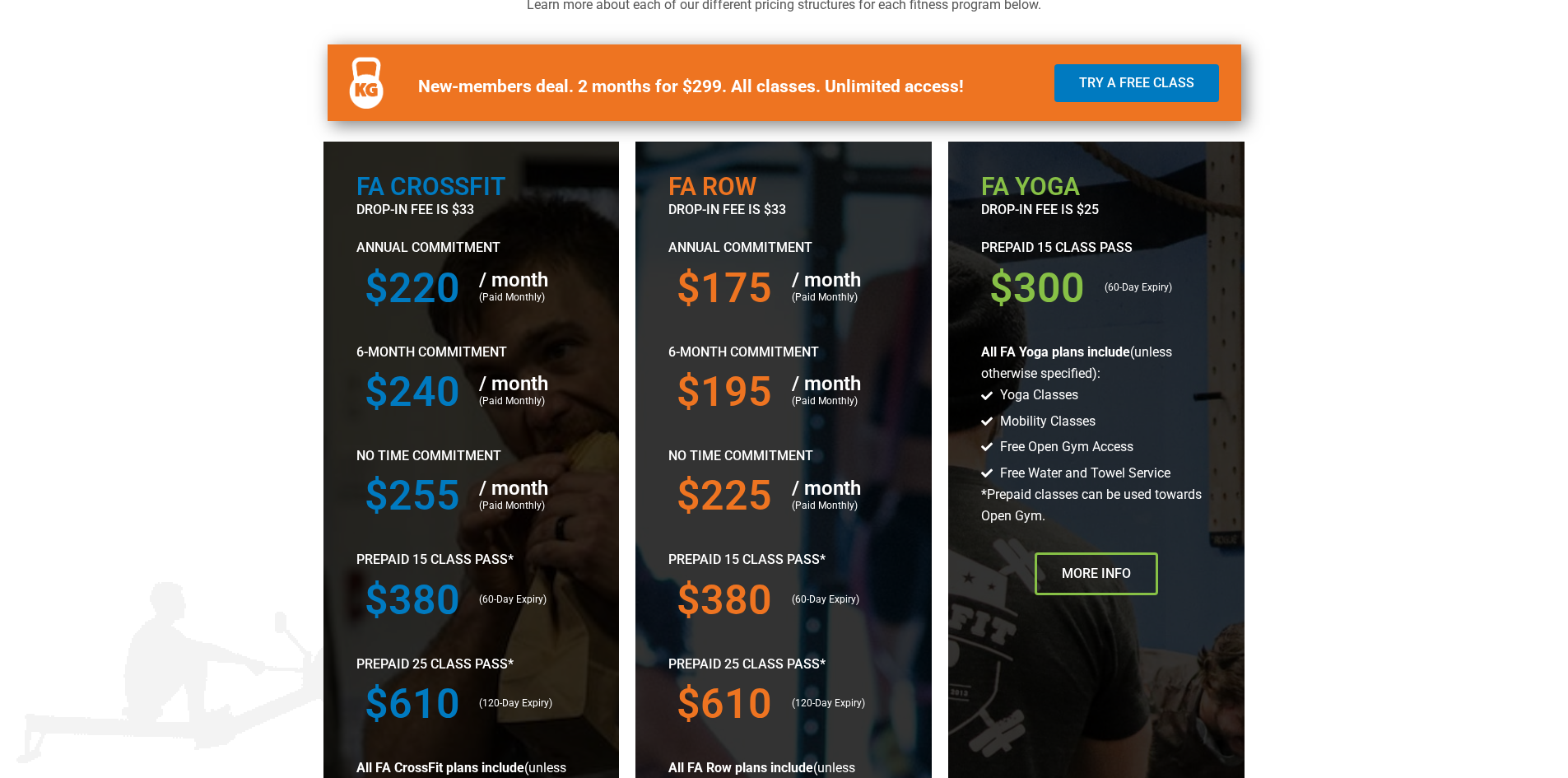
scroll to position [658, 0]
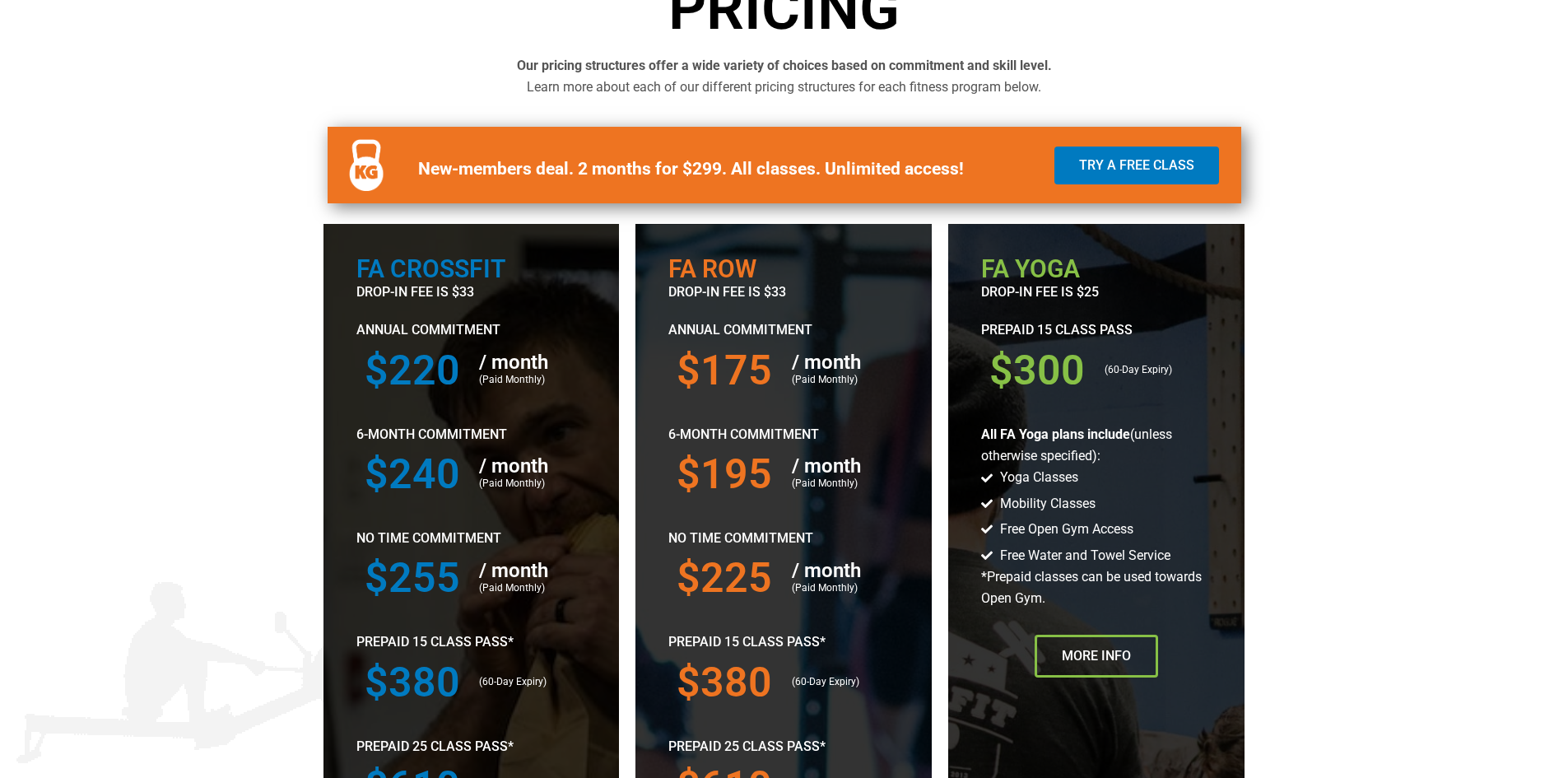
click at [268, 197] on section "New-members deal. 2 months for $299. All classes. Unlimited access! Try a Free …" at bounding box center [784, 165] width 1568 height 101
click at [469, 162] on b "New-members deal. 2 months for $299. All classes. Unlimited access!" at bounding box center [691, 169] width 546 height 20
click at [468, 162] on b "New-members deal. 2 months for $299. All classes. Unlimited access!" at bounding box center [691, 169] width 546 height 20
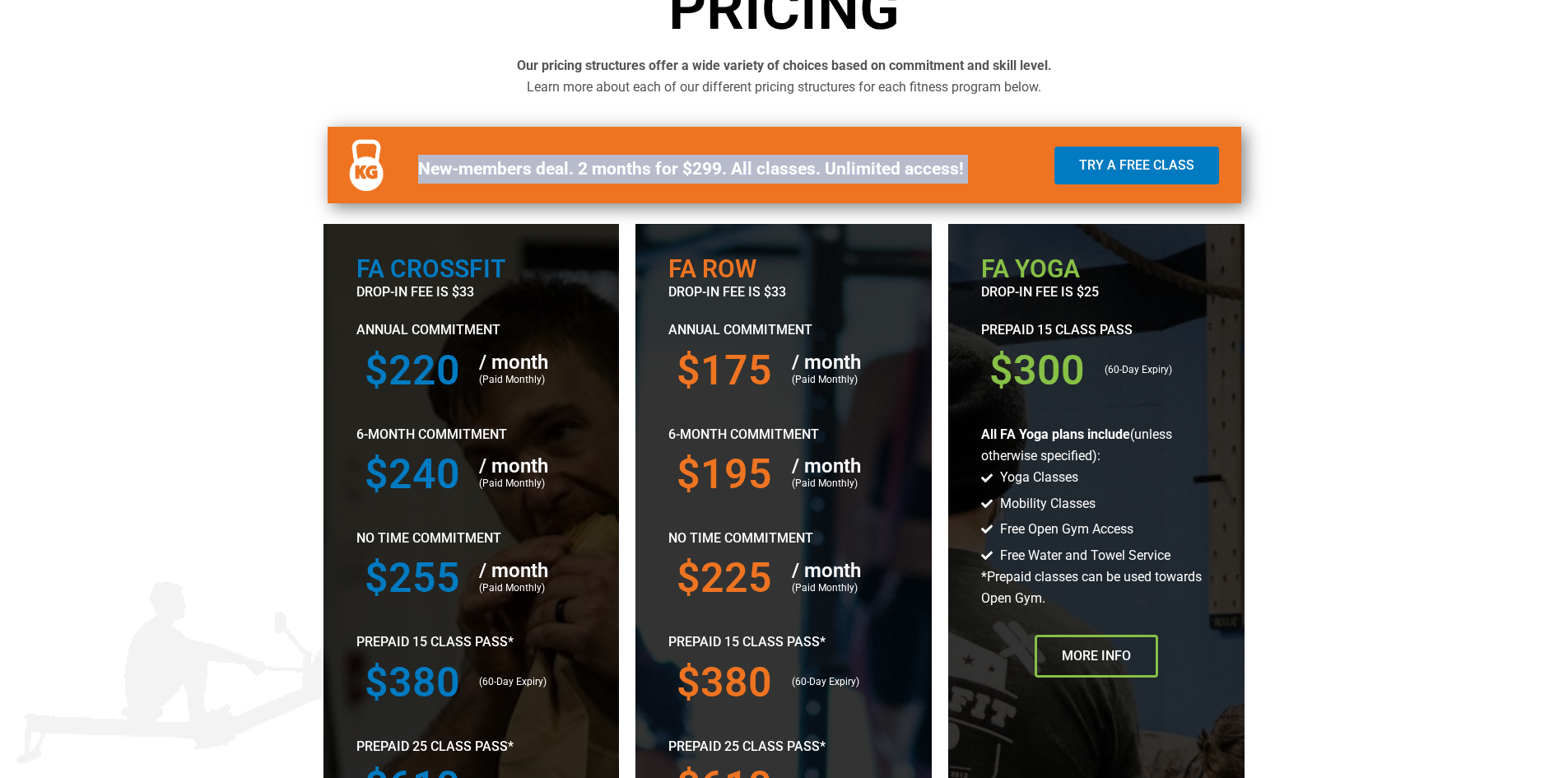
click at [468, 162] on b "New-members deal. 2 months for $299. All classes. Unlimited access!" at bounding box center [691, 169] width 546 height 20
click at [666, 164] on b "New-members deal. 2 months for $299. All classes. Unlimited access!" at bounding box center [691, 169] width 546 height 20
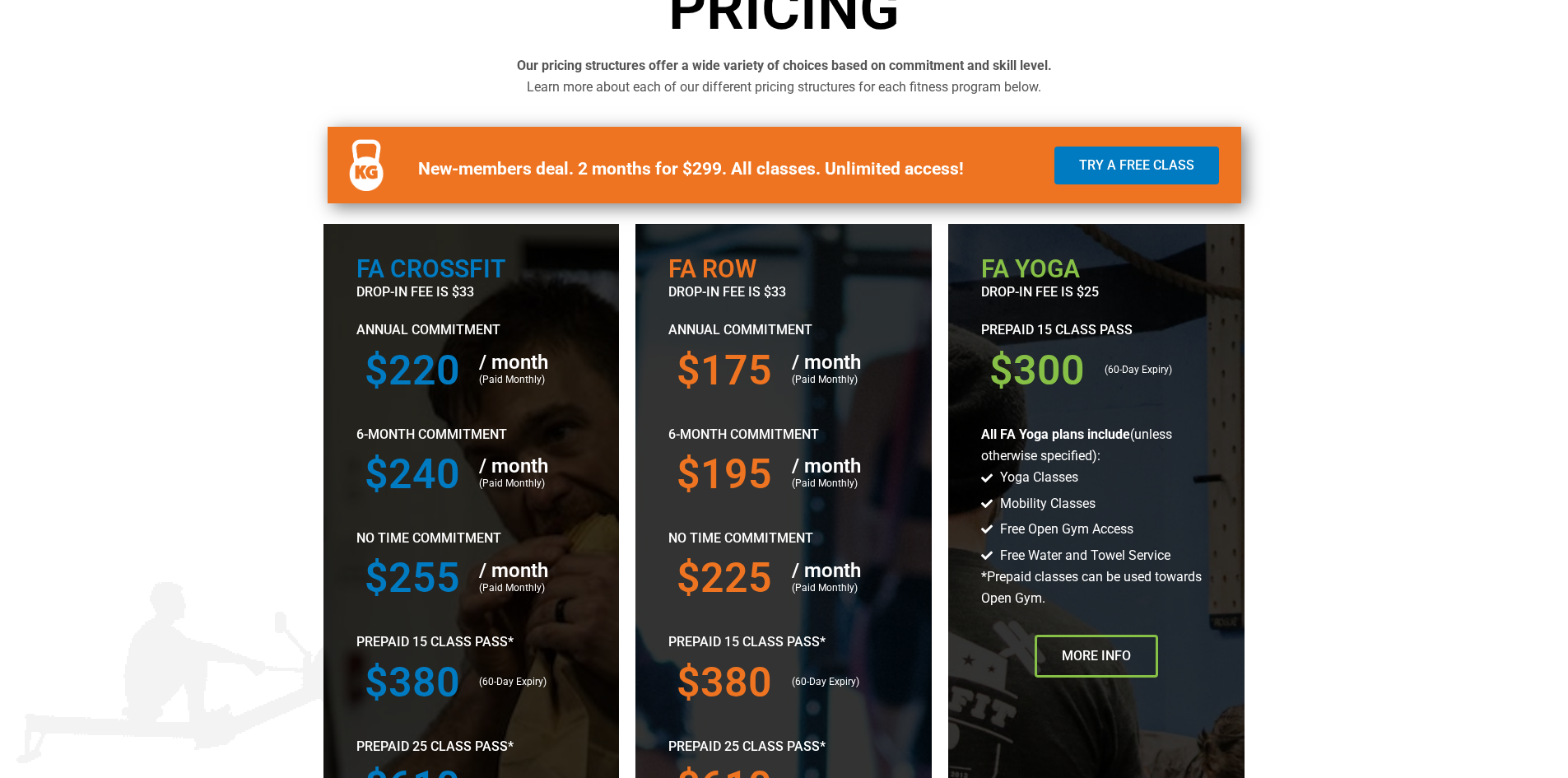
click at [1442, 370] on section "FA Crossfit drop-in fee is $33 Annual Commitment $220 / month (Paid Monthly) 6-…" at bounding box center [784, 674] width 1568 height 918
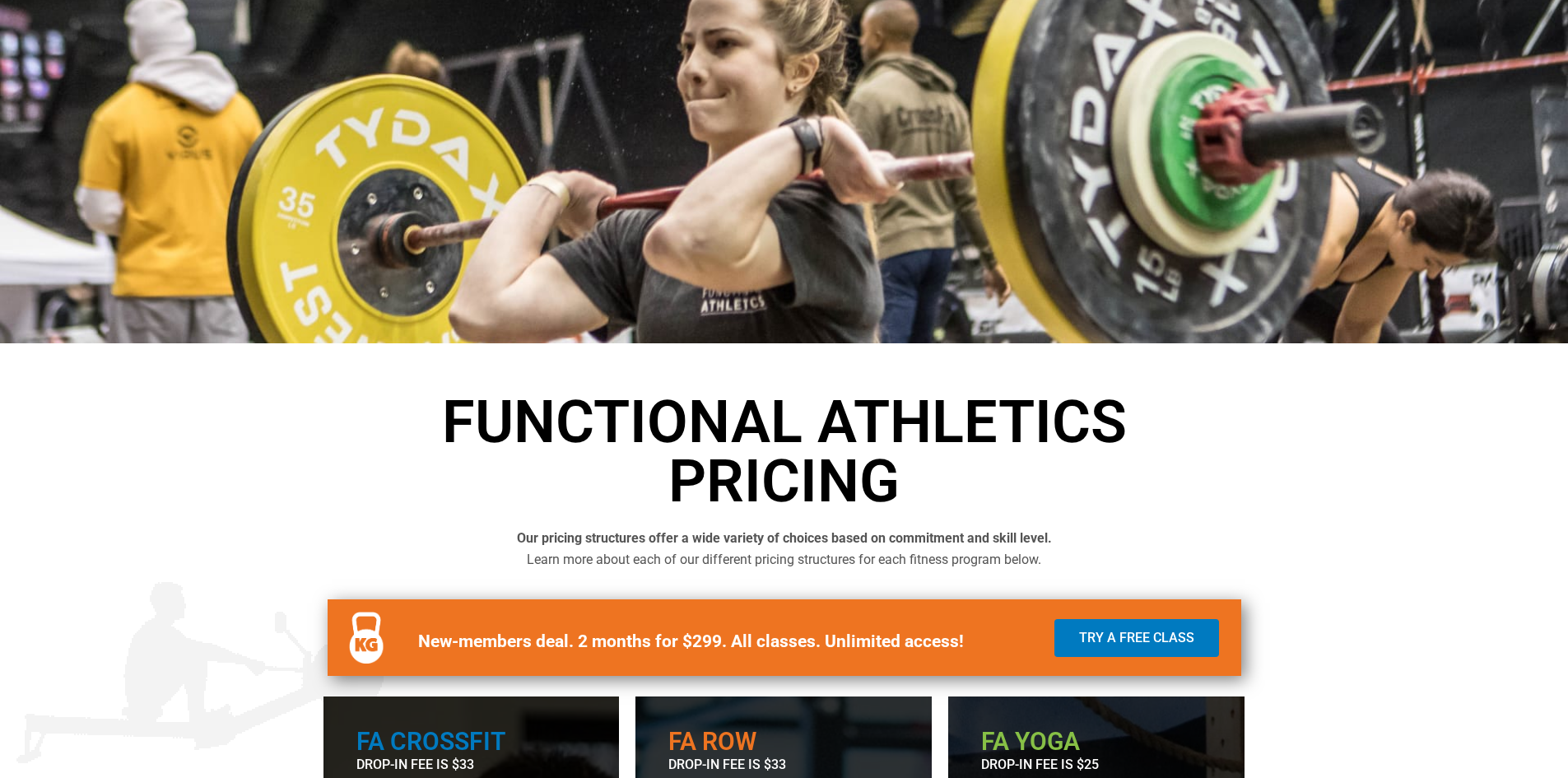
scroll to position [0, 0]
